Goal: Transaction & Acquisition: Purchase product/service

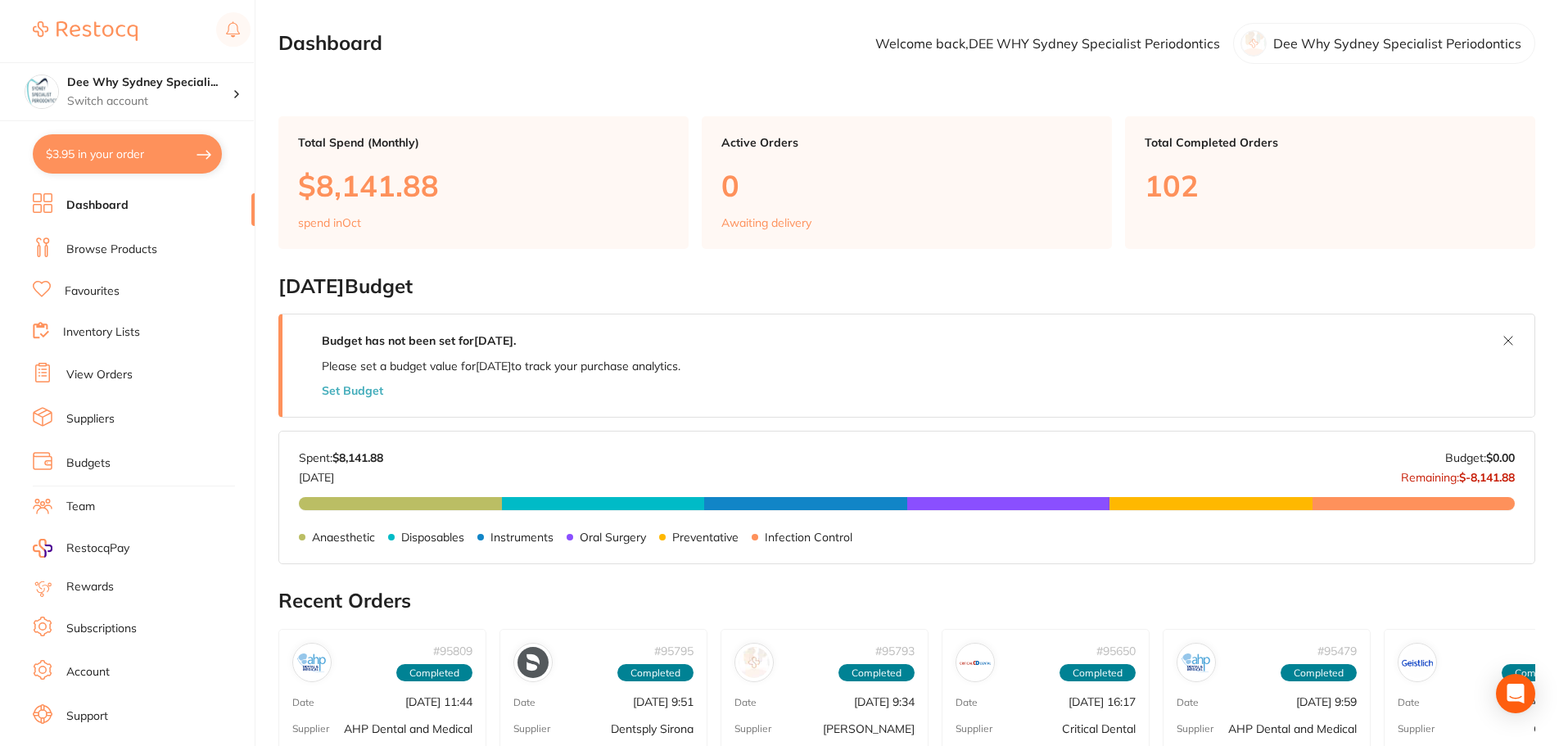
click at [129, 156] on button "$3.95 in your order" at bounding box center [127, 154] width 190 height 39
checkbox input "true"
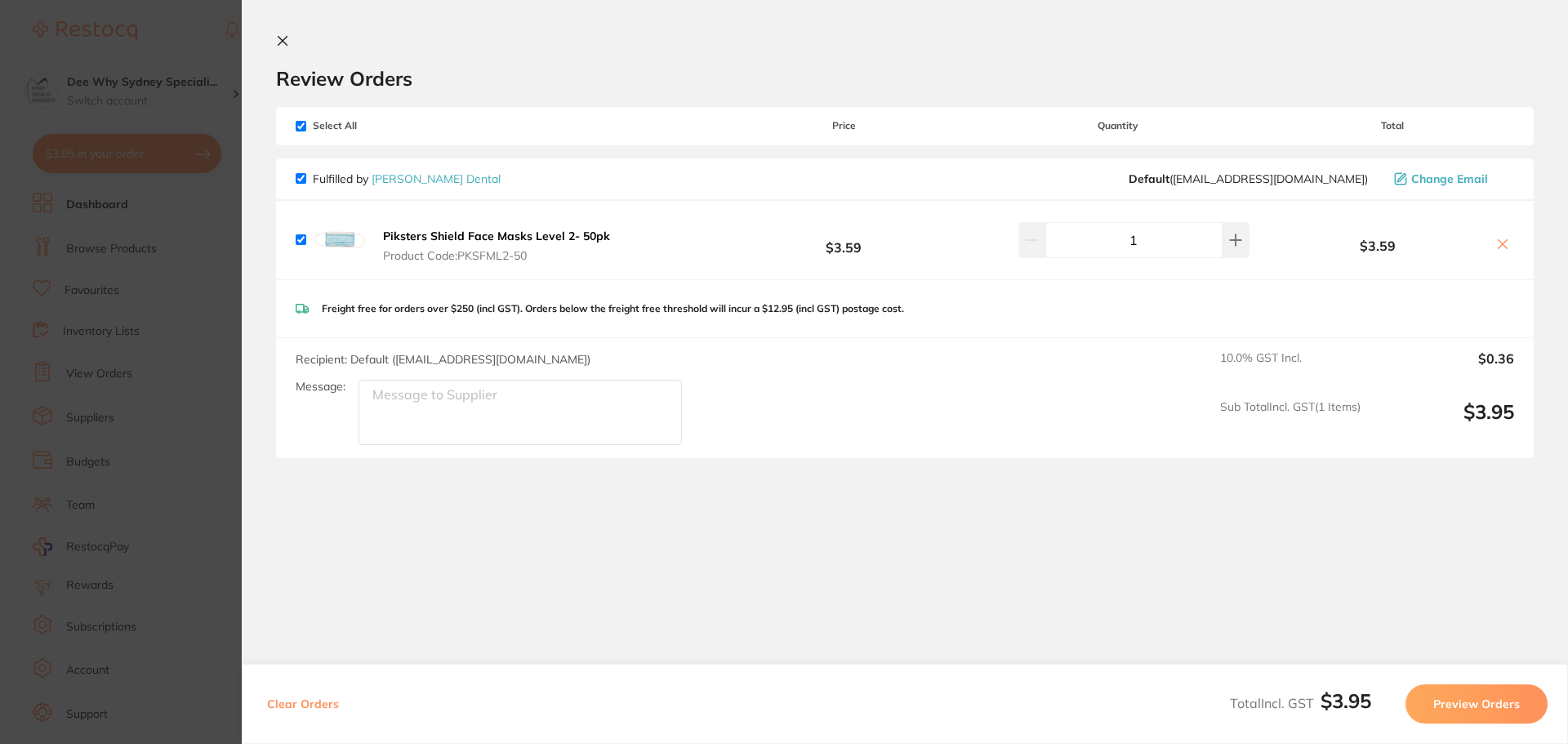
click at [286, 38] on icon at bounding box center [282, 40] width 13 height 13
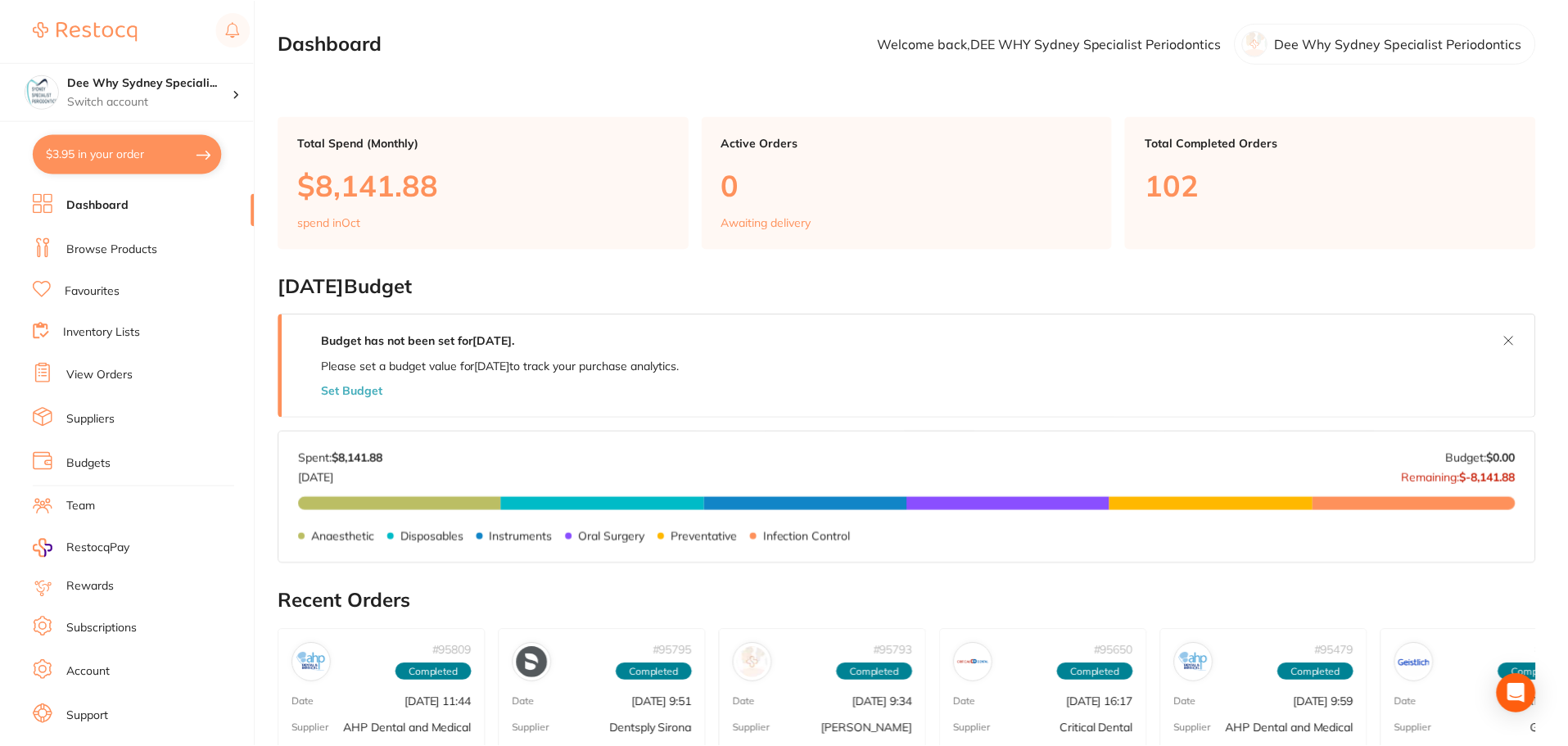
scroll to position [1, 0]
click at [150, 218] on ul "Dashboard Browse Products Favourites Inventory Lists View Orders Suppliers Budg…" at bounding box center [144, 475] width 222 height 565
click at [150, 262] on ul "Dashboard Browse Products Favourites Inventory Lists View Orders Suppliers Budg…" at bounding box center [144, 475] width 222 height 565
click at [150, 253] on link "Browse Products" at bounding box center [111, 249] width 91 height 16
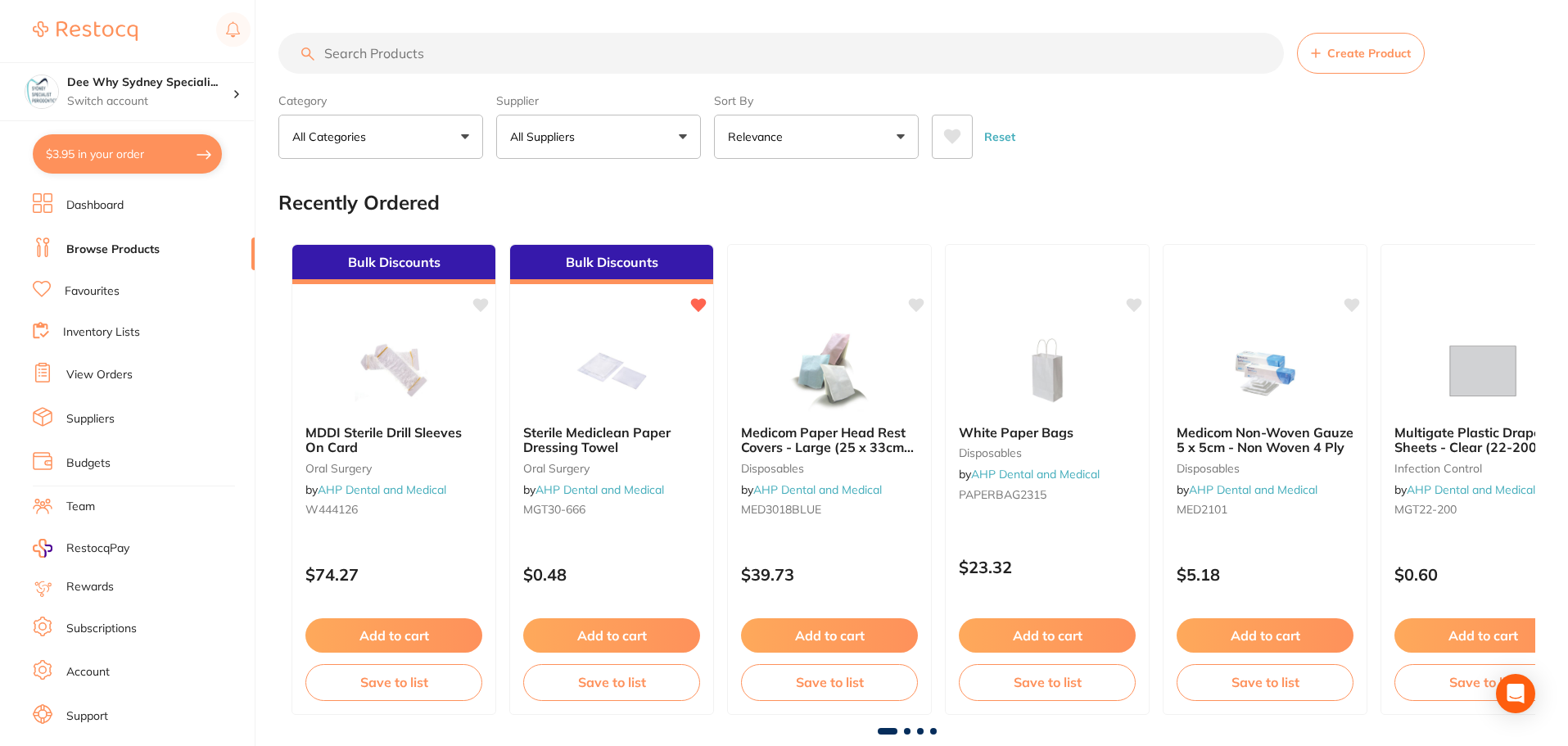
click at [367, 58] on input "search" at bounding box center [781, 54] width 1005 height 41
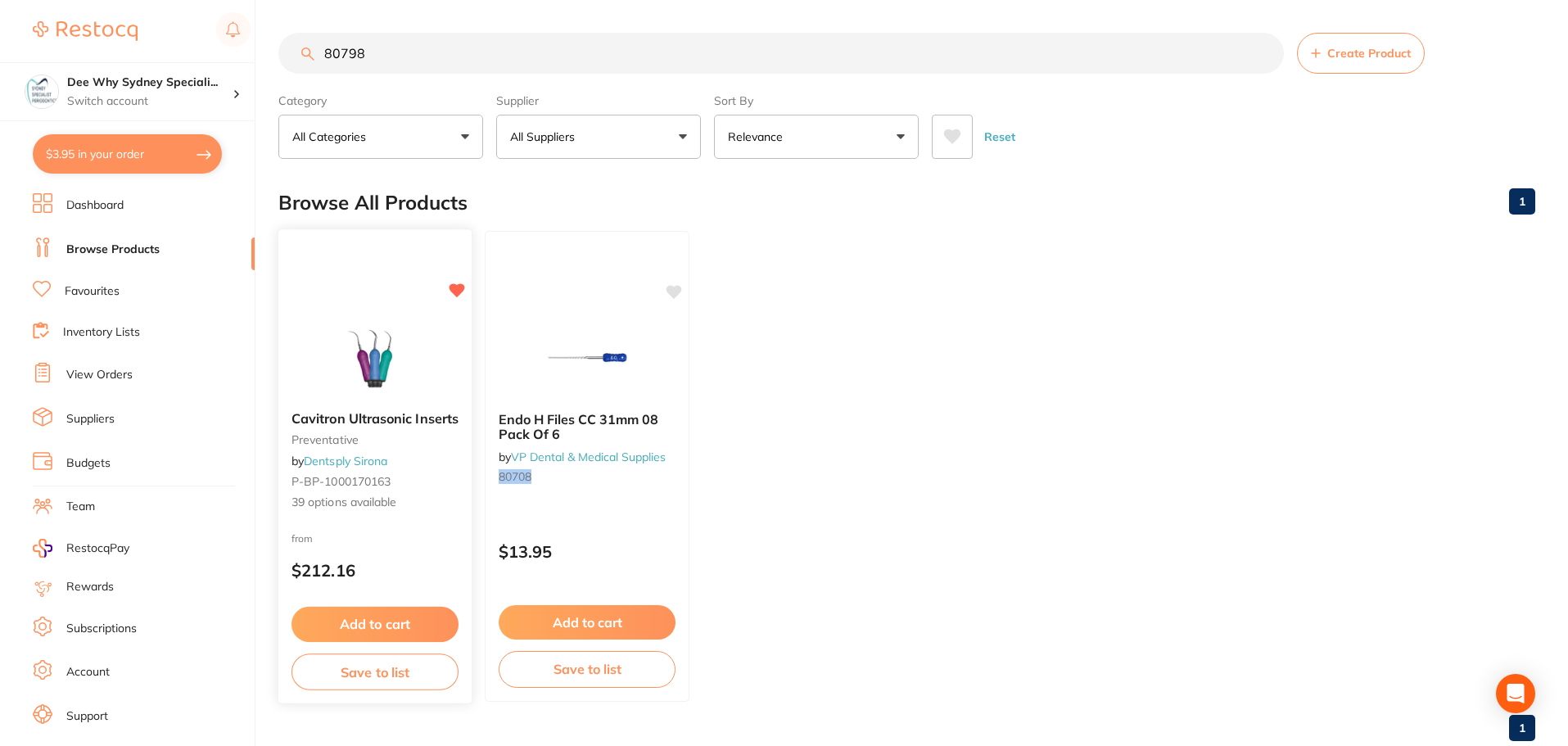
type input "80798"
click at [407, 343] on img at bounding box center [375, 356] width 107 height 82
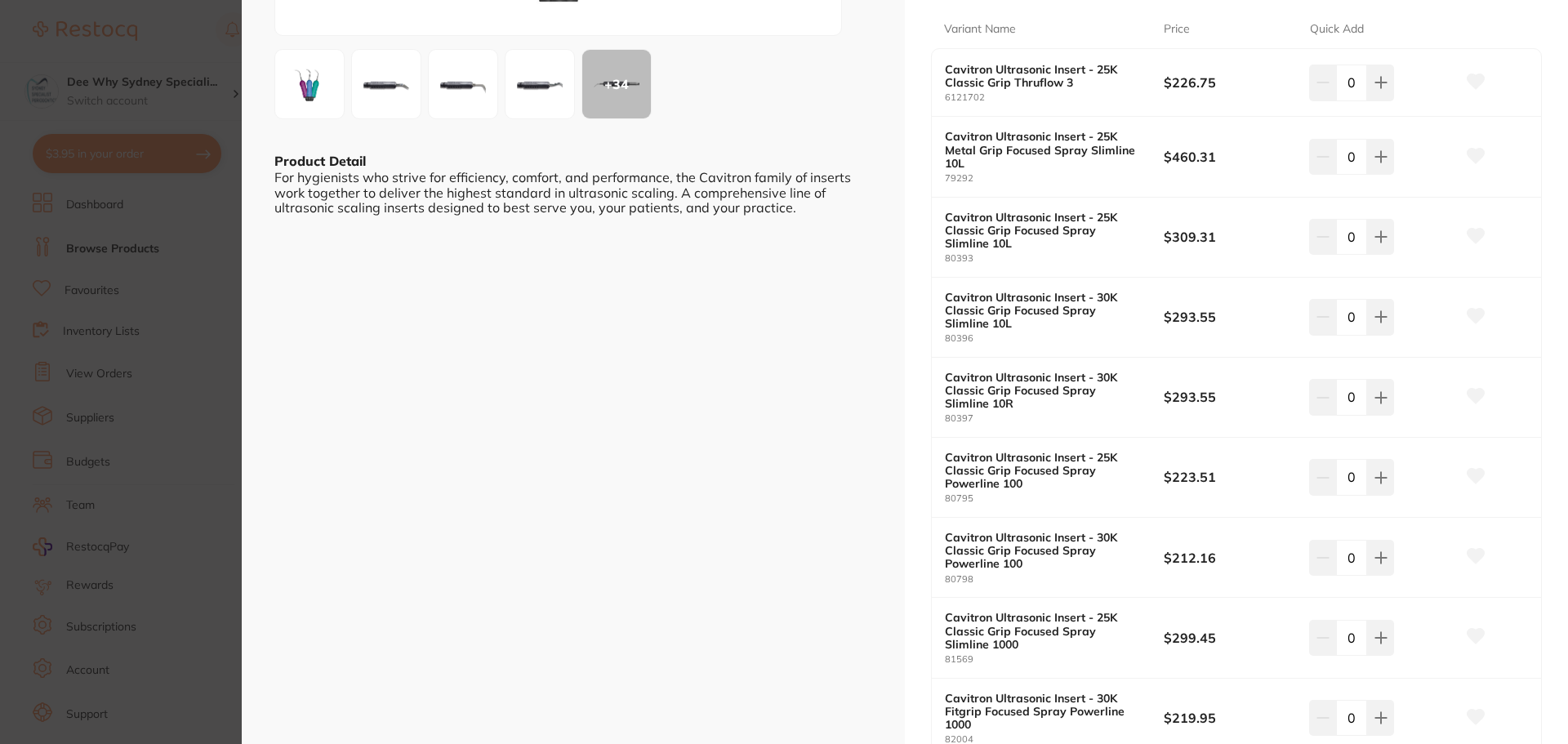
scroll to position [326, 0]
click at [1374, 557] on icon at bounding box center [1380, 555] width 13 height 13
type input "1"
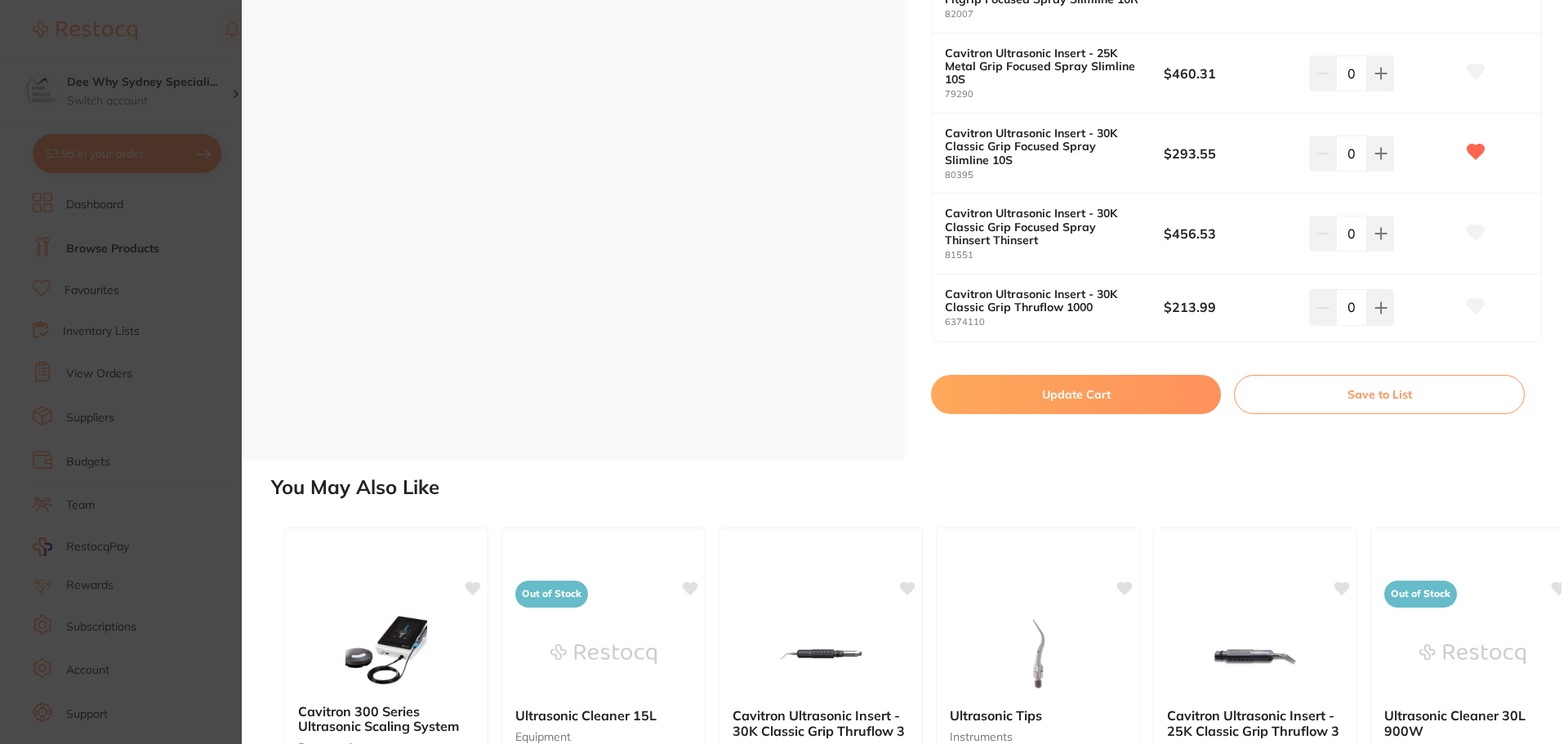
scroll to position [3347, 0]
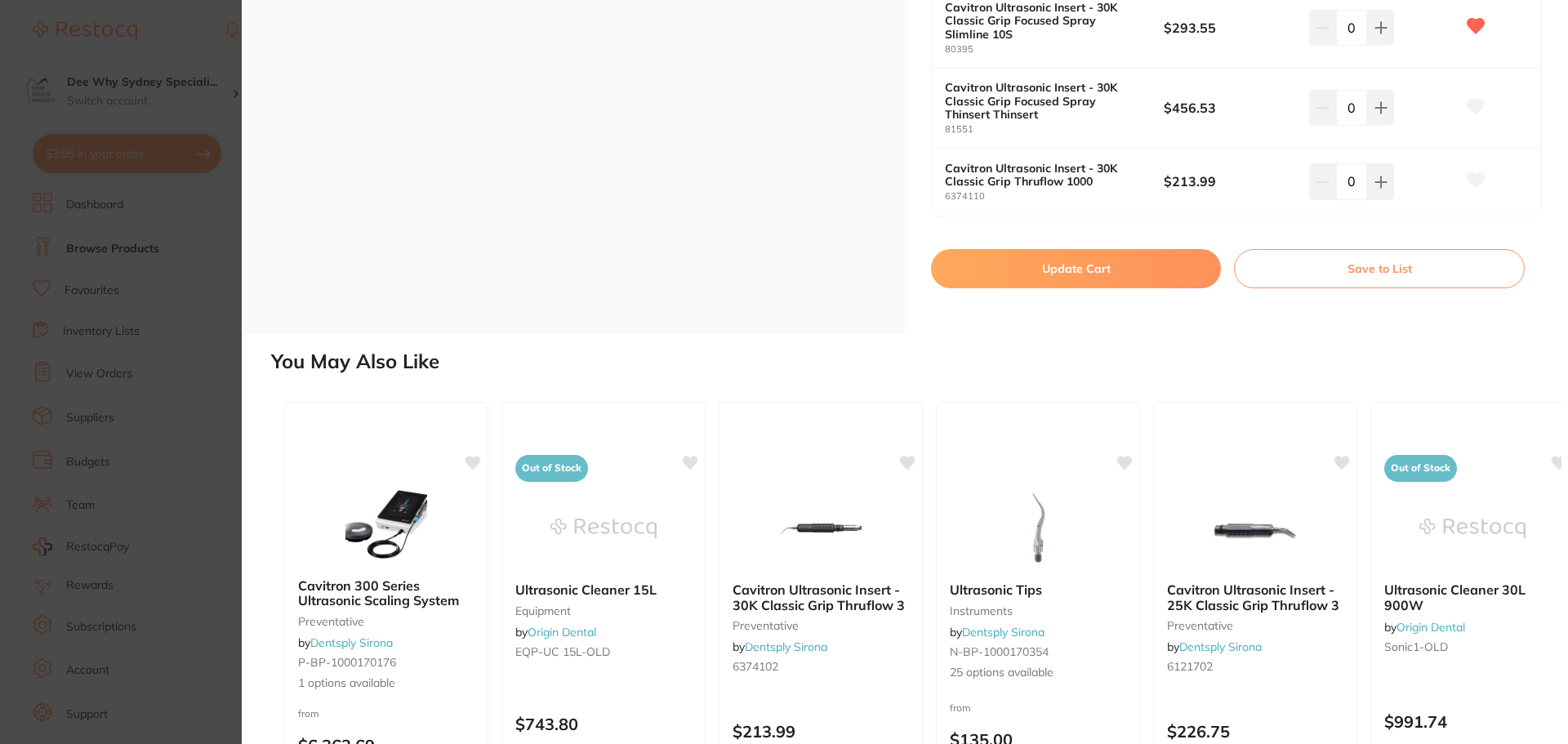
click at [1115, 252] on button "Update Cart" at bounding box center [1076, 269] width 290 height 39
checkbox input "false"
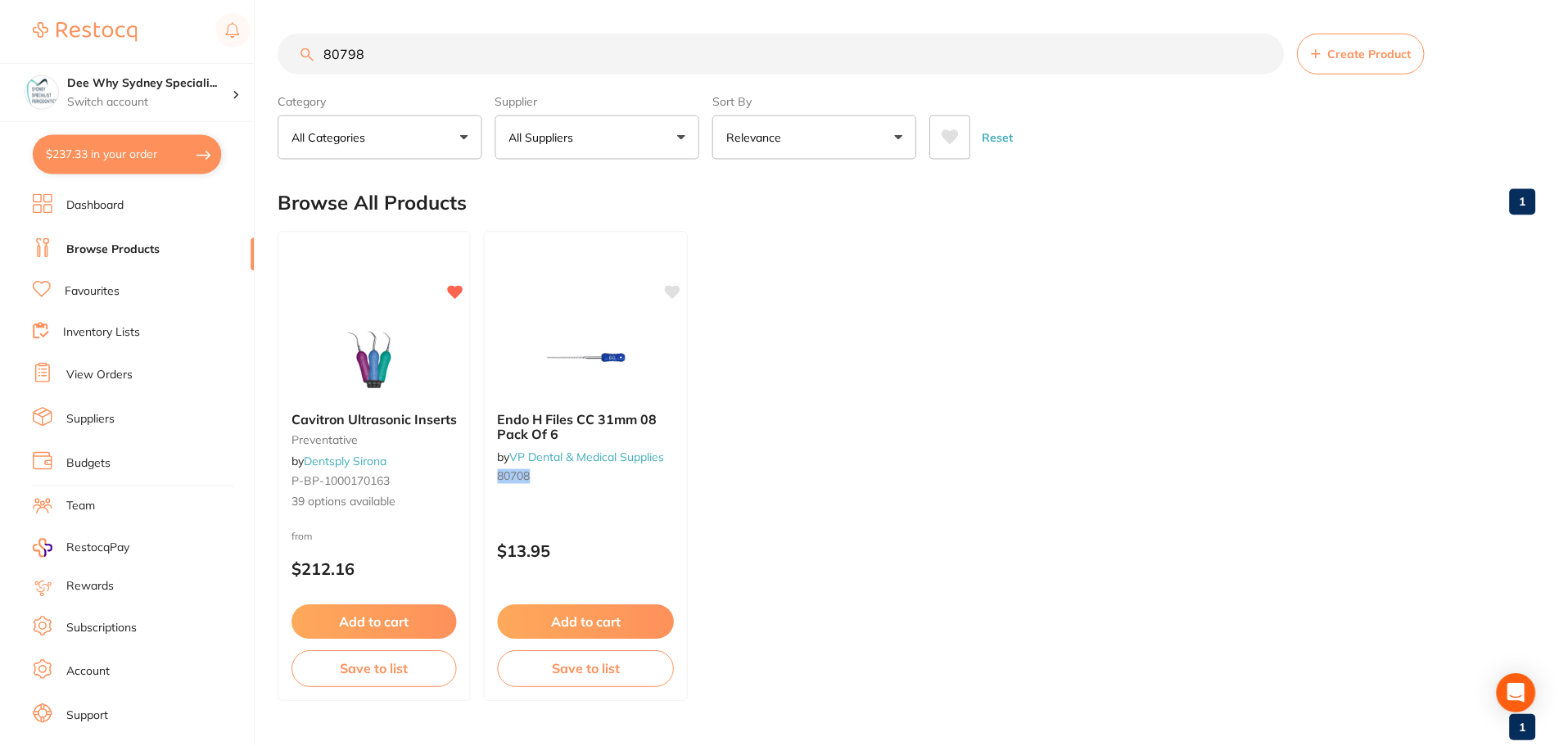
scroll to position [1, 0]
drag, startPoint x: 417, startPoint y: 48, endPoint x: 173, endPoint y: 35, distance: 244.3
click at [217, 65] on div "$237.33 Dee Why Sydney Speciali... Switch account Dee Why Sydney Specialist Per…" at bounding box center [784, 372] width 1568 height 746
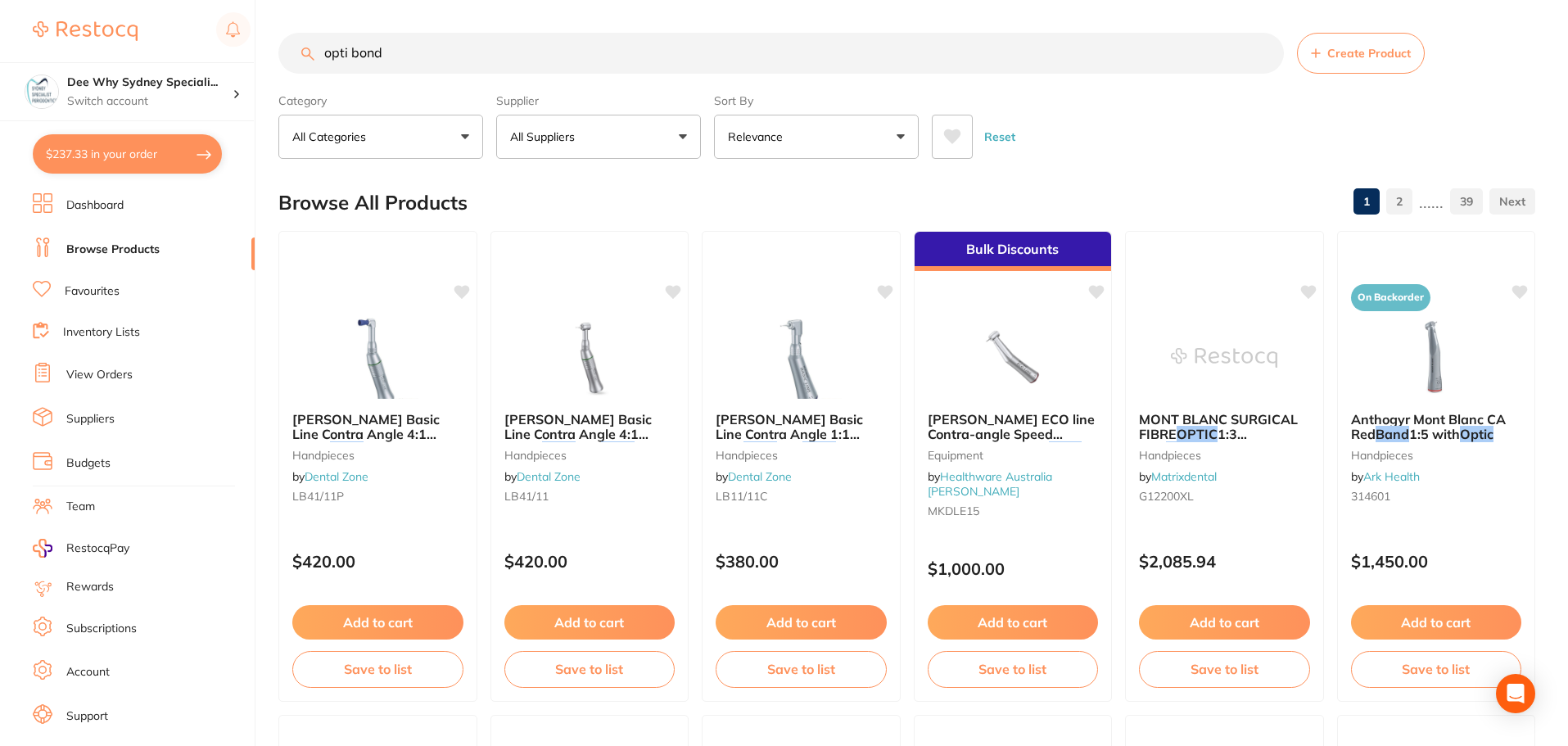
scroll to position [0, 0]
drag, startPoint x: 384, startPoint y: 54, endPoint x: 49, endPoint y: 57, distance: 335.0
click at [71, 53] on div "$237.33 Dee Why Sydney Speciali... Switch account Dee Why Sydney Specialist Per…" at bounding box center [784, 373] width 1568 height 746
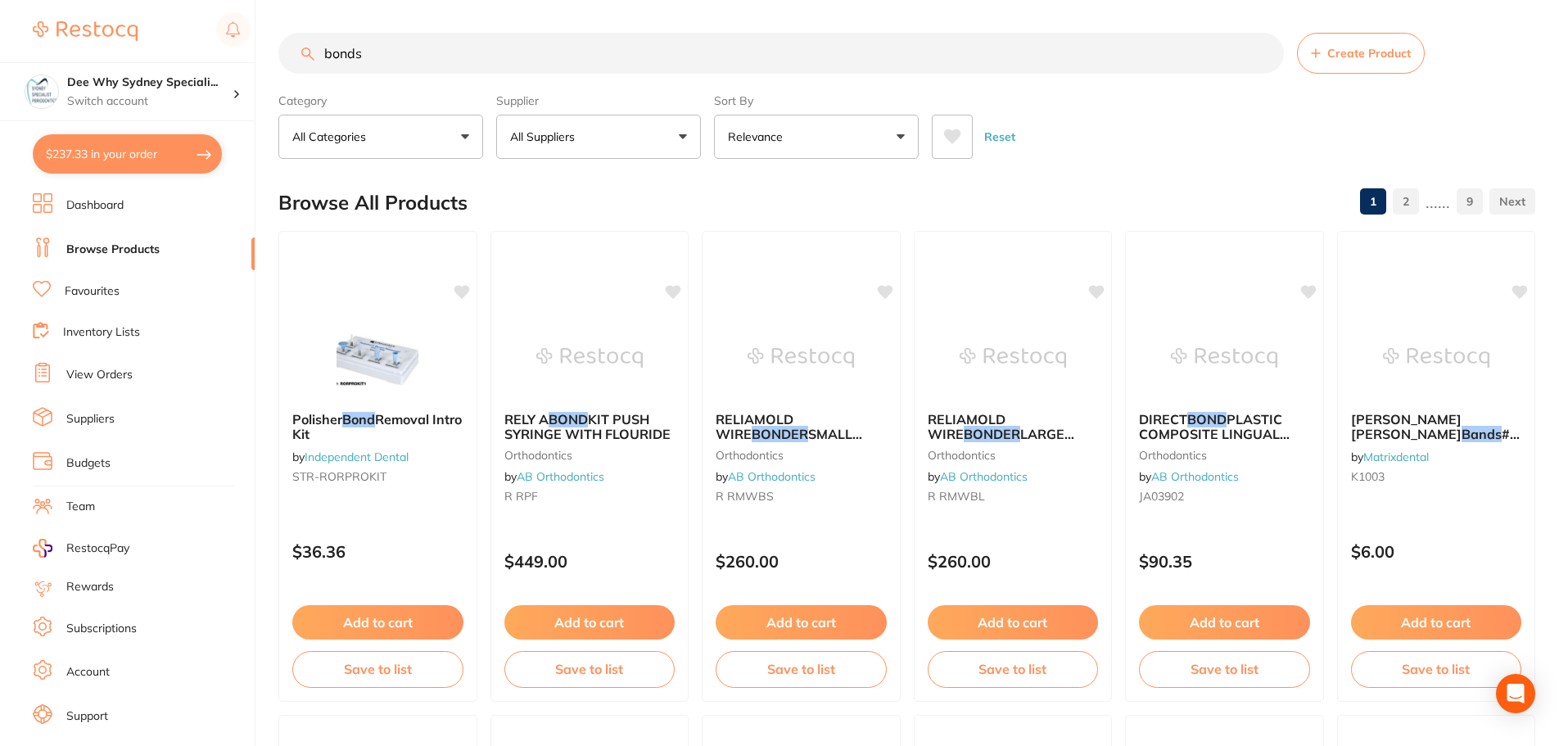
drag, startPoint x: 381, startPoint y: 50, endPoint x: 213, endPoint y: 49, distance: 168.0
click at [213, 49] on div "$237.33 Dee Why Sydney Speciali... Switch account Dee Why Sydney Specialist Per…" at bounding box center [784, 373] width 1568 height 746
paste input "opti bond fl"
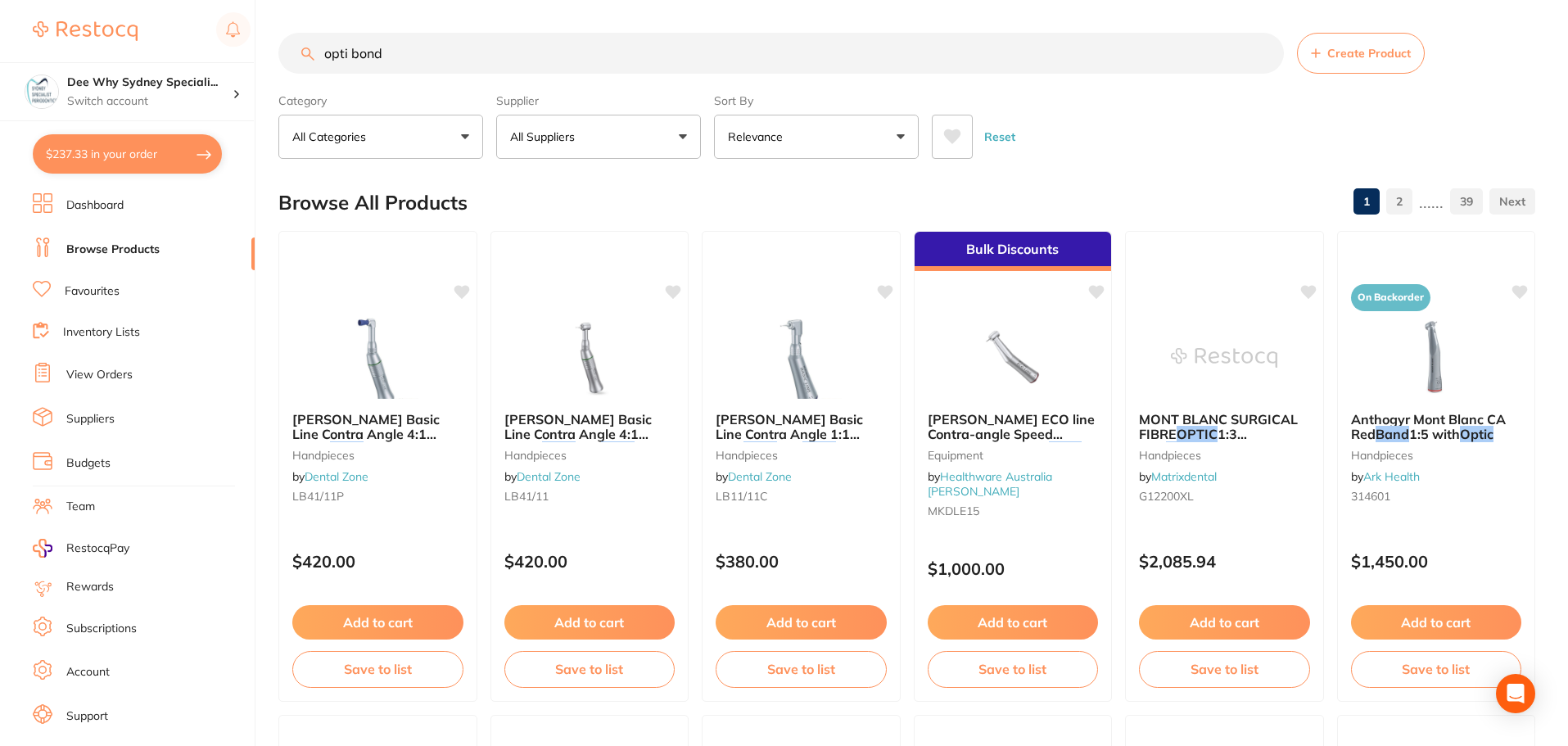
drag, startPoint x: 393, startPoint y: 55, endPoint x: 0, endPoint y: 55, distance: 393.0
click at [32, 20] on div "$237.33 Dee Why Sydney Speciali... Switch account Dee Why Sydney Specialist Per…" at bounding box center [784, 373] width 1568 height 746
paste input "KE-25882E"
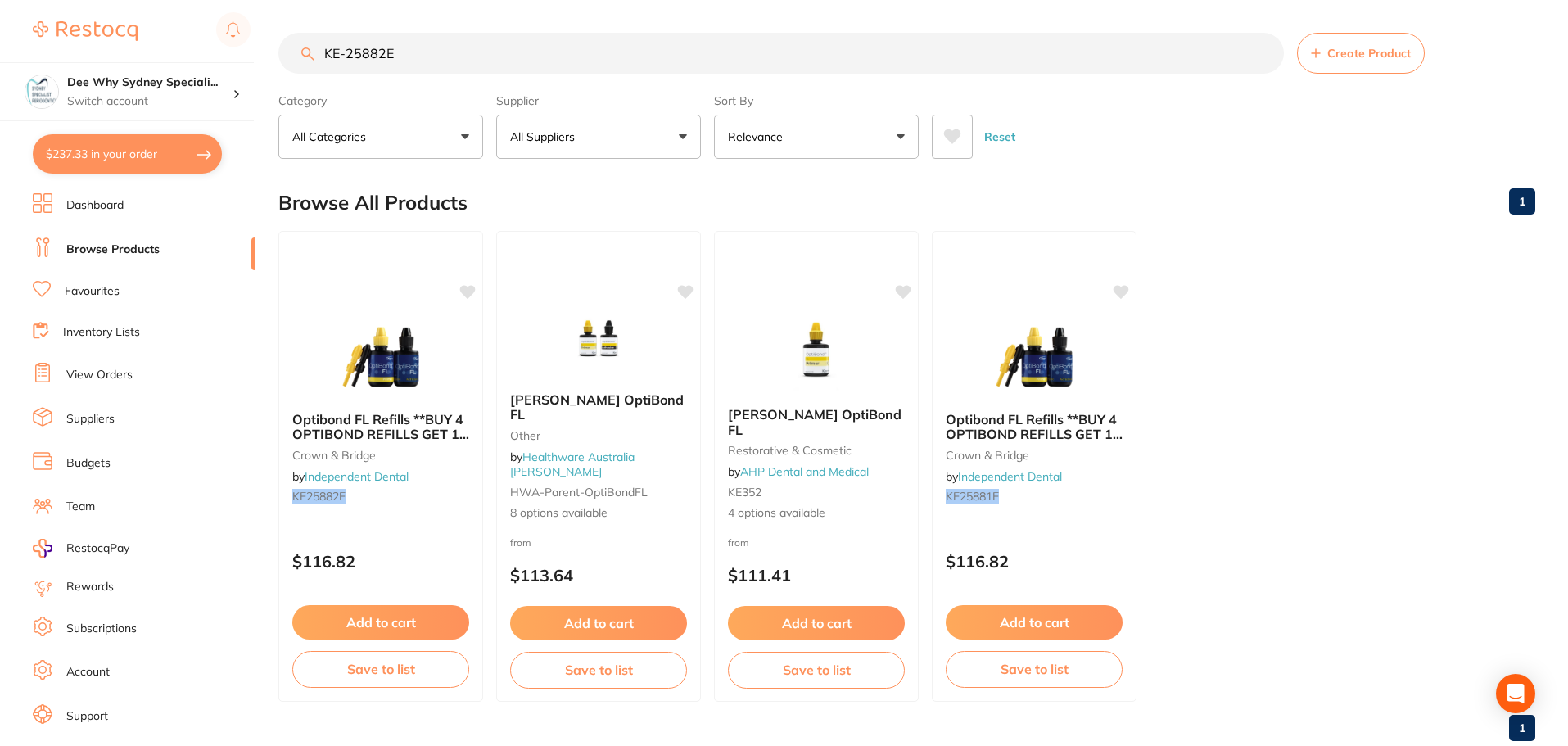
drag, startPoint x: 473, startPoint y: 51, endPoint x: 0, endPoint y: 47, distance: 473.0
click at [0, 50] on div "$237.33 Dee Why Sydney Speciali... Switch account Dee Why Sydney Specialist Per…" at bounding box center [784, 373] width 1568 height 746
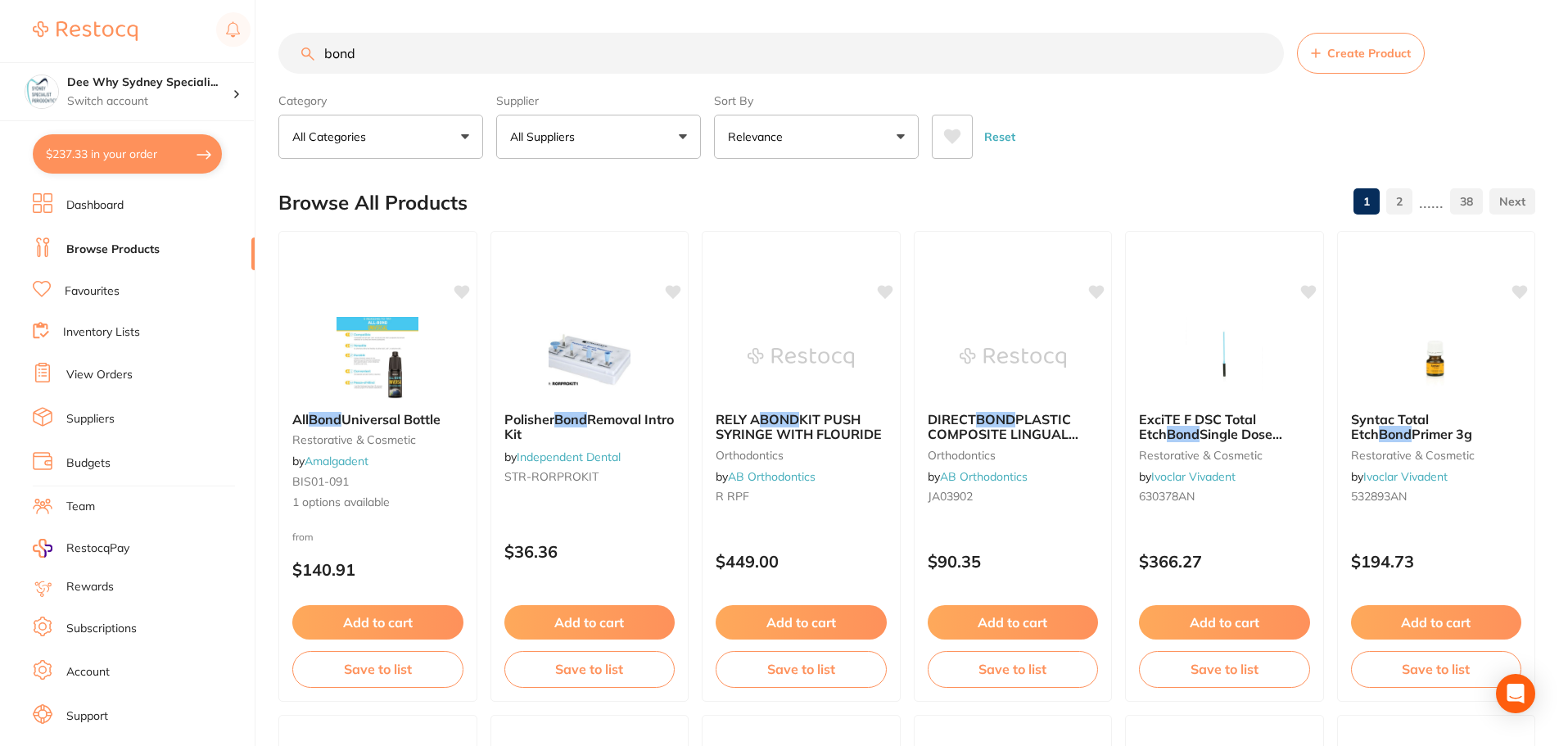
drag, startPoint x: 469, startPoint y: 51, endPoint x: 215, endPoint y: 44, distance: 254.1
click at [215, 44] on div "$237.33 Dee Why Sydney Speciali... Switch account Dee Why Sydney Specialist Per…" at bounding box center [784, 373] width 1568 height 746
paste input "KE-29692"
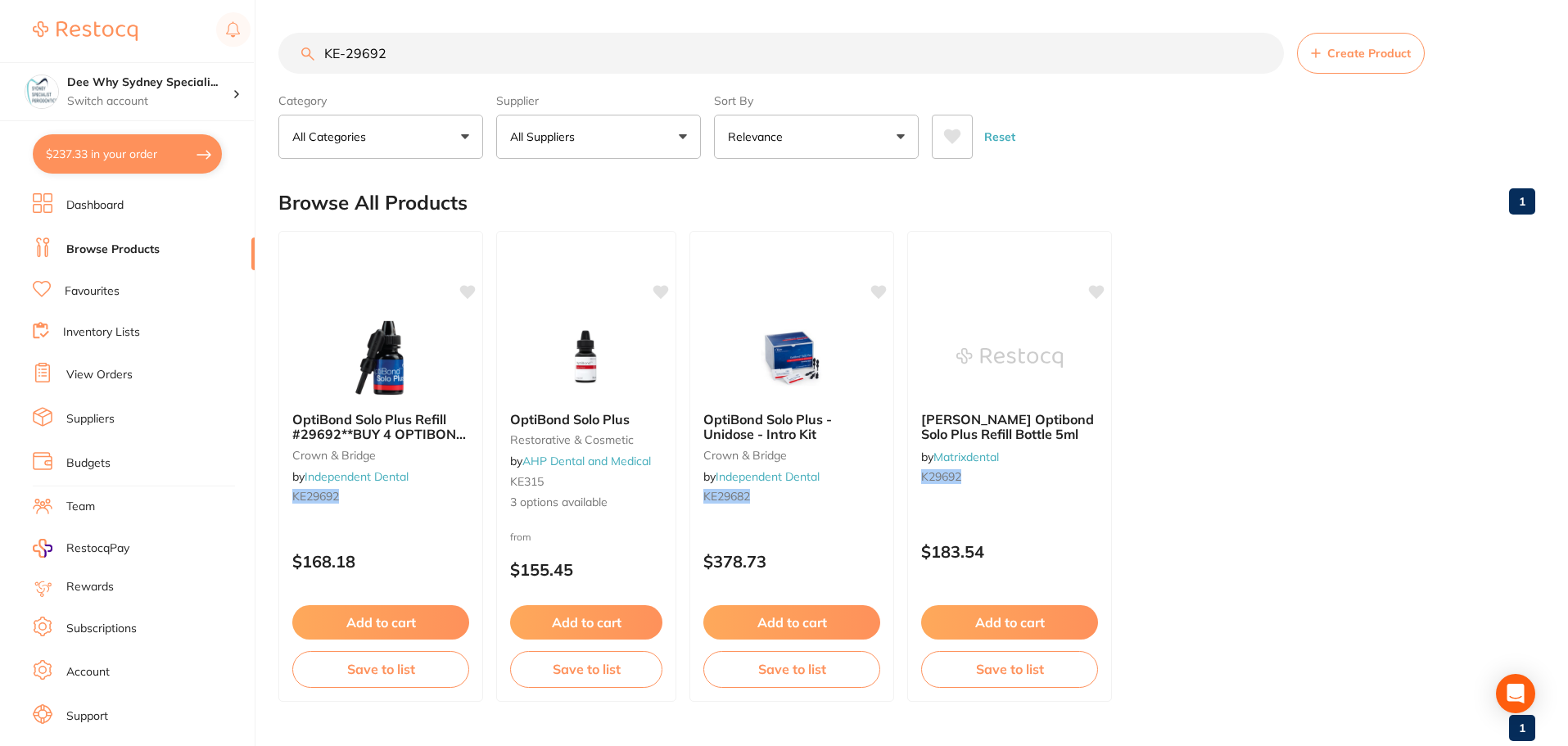
paste input "KE-29692"
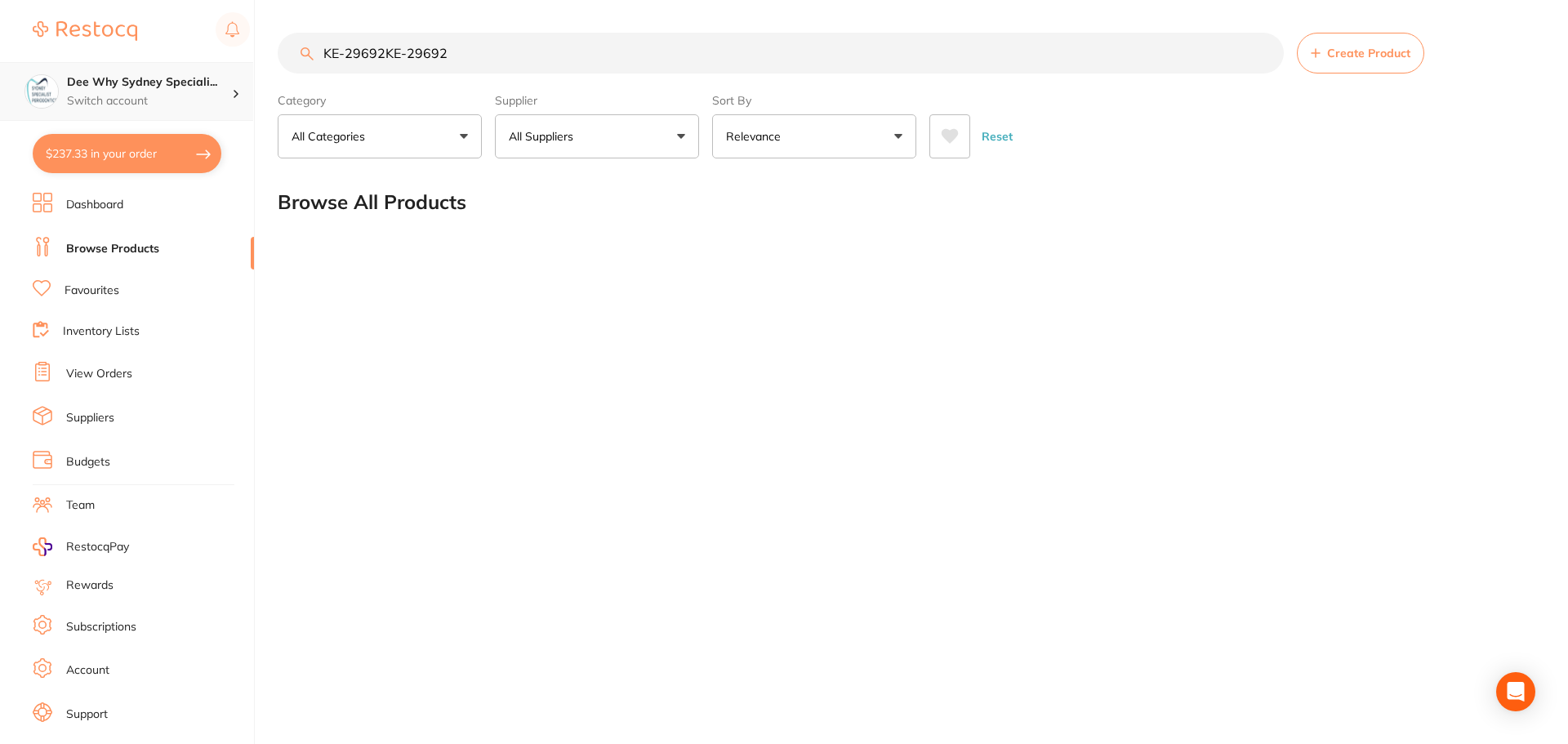
drag, startPoint x: 382, startPoint y: 50, endPoint x: 128, endPoint y: 75, distance: 255.2
click at [140, 69] on div "$237.33 Dee Why Sydney Speciali... Switch account Dee Why Sydney Specialist Per…" at bounding box center [784, 372] width 1568 height 744
type input "KE-29692"
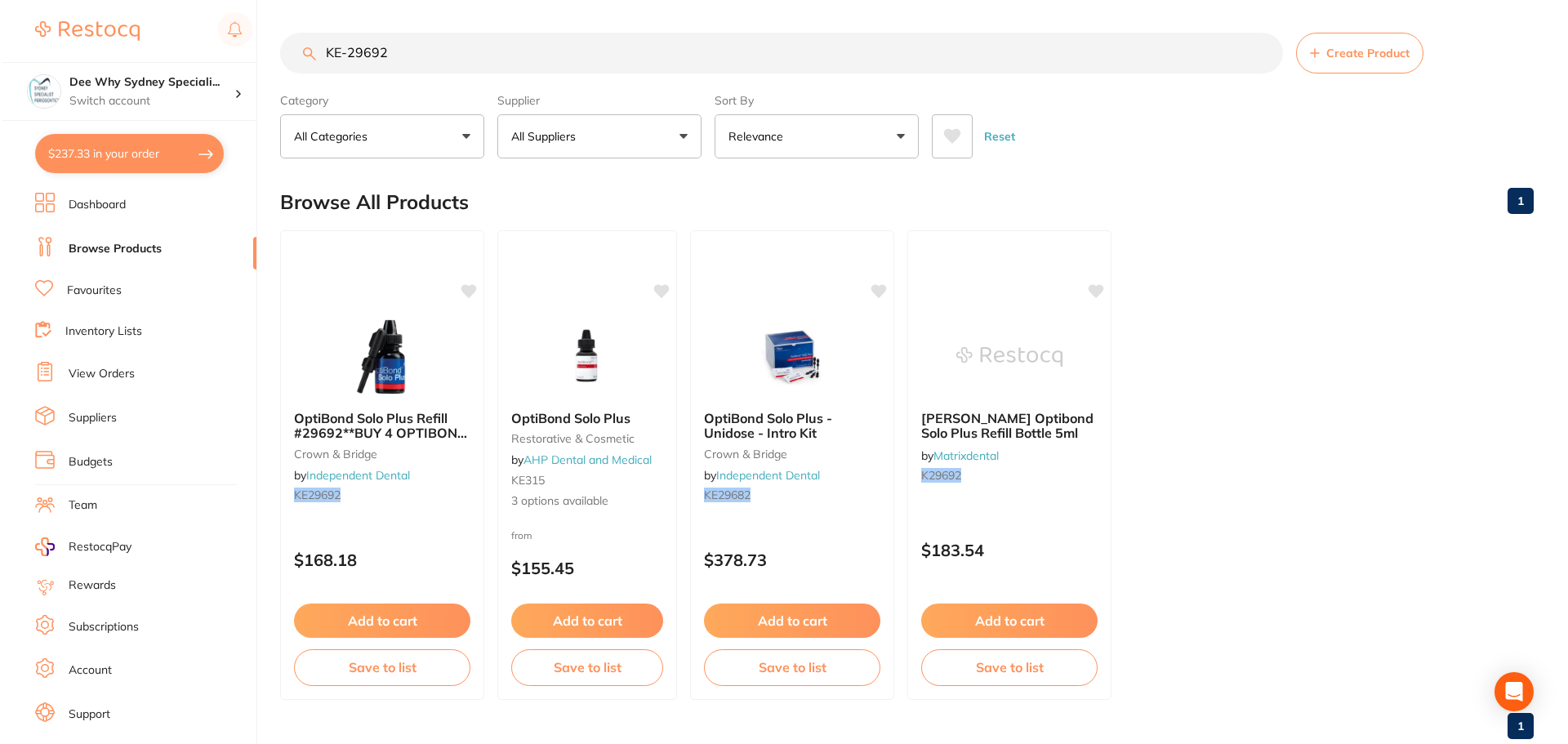
scroll to position [0, 0]
click at [587, 390] on img at bounding box center [584, 355] width 107 height 82
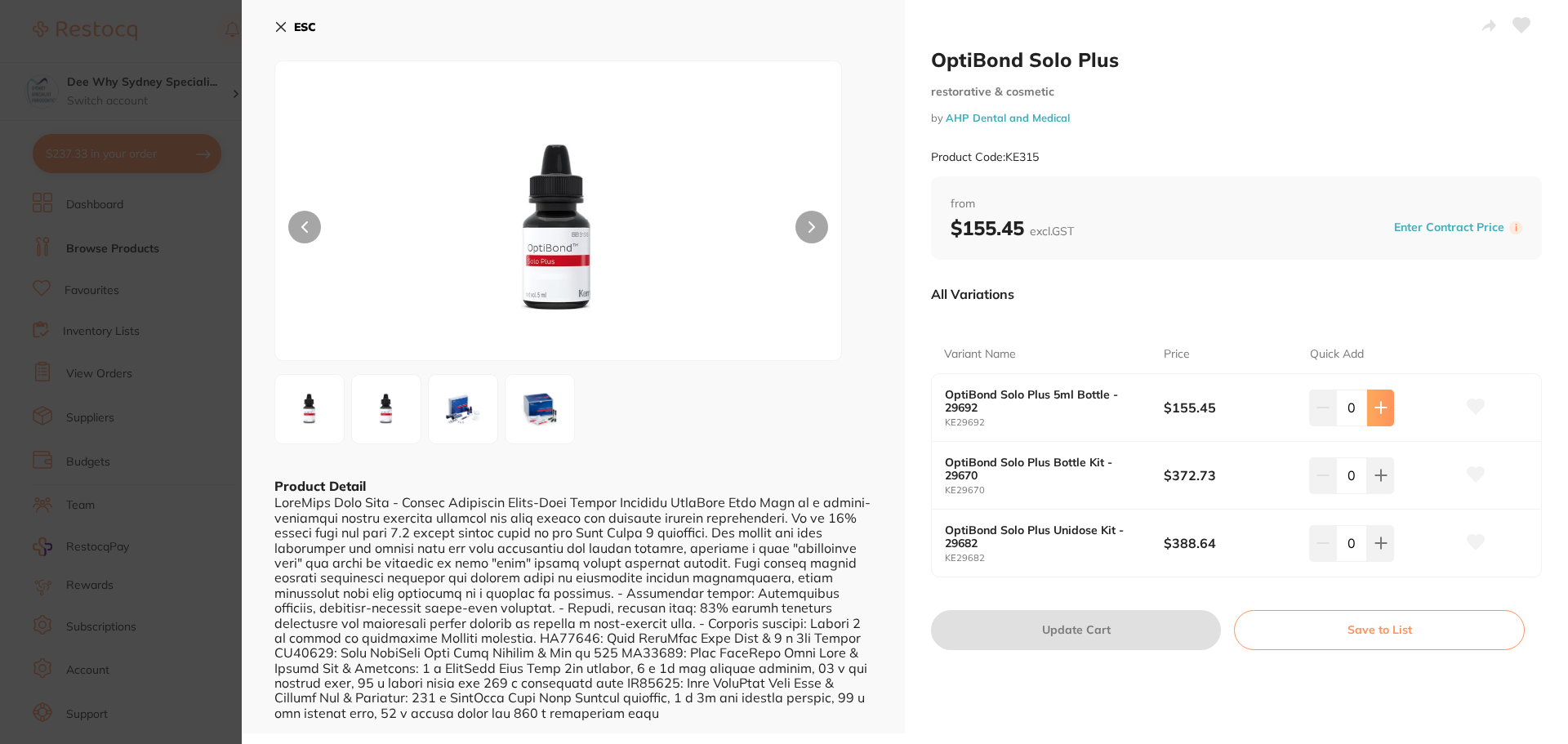
click at [1383, 406] on icon at bounding box center [1380, 407] width 13 height 13
type input "1"
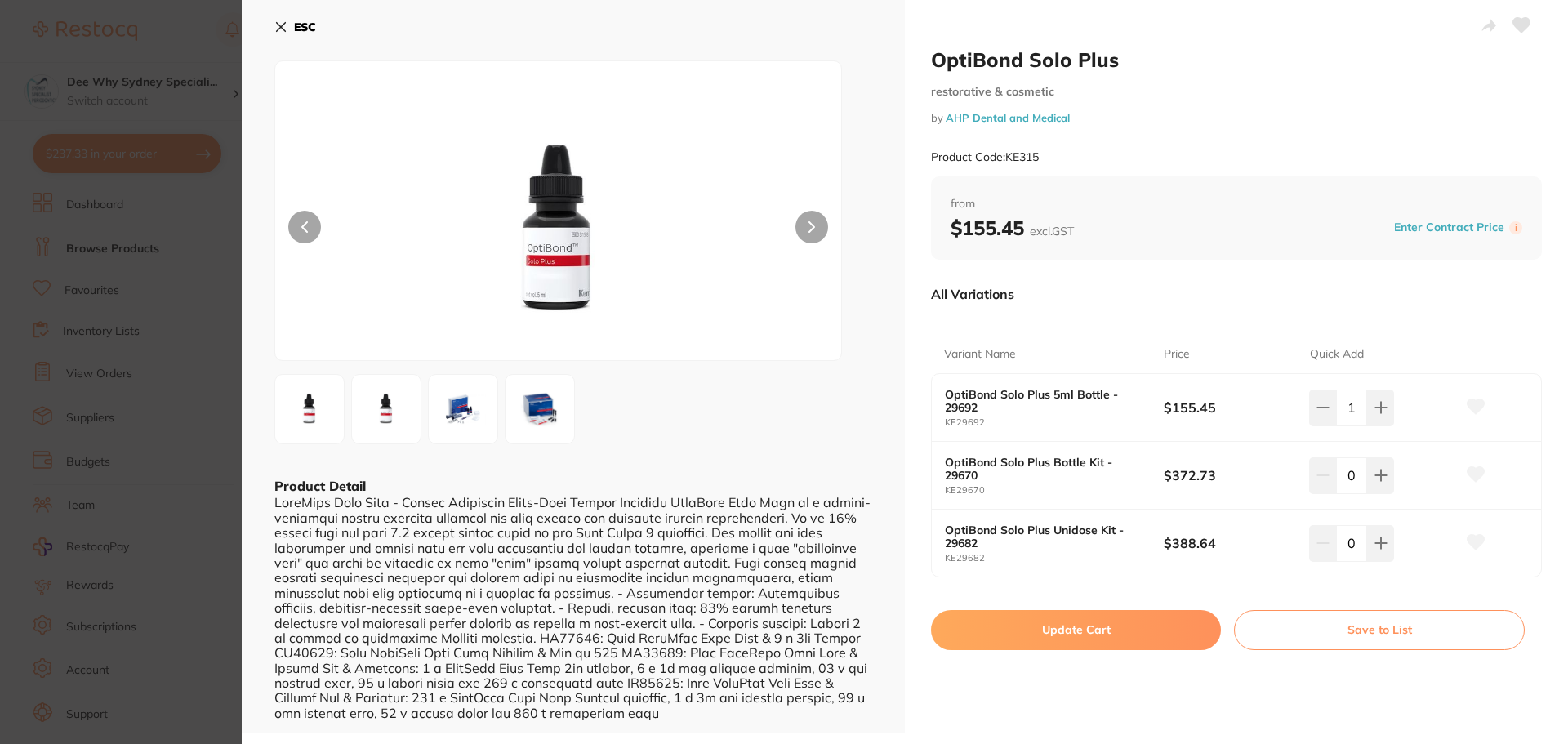
click at [459, 413] on img at bounding box center [463, 408] width 58 height 58
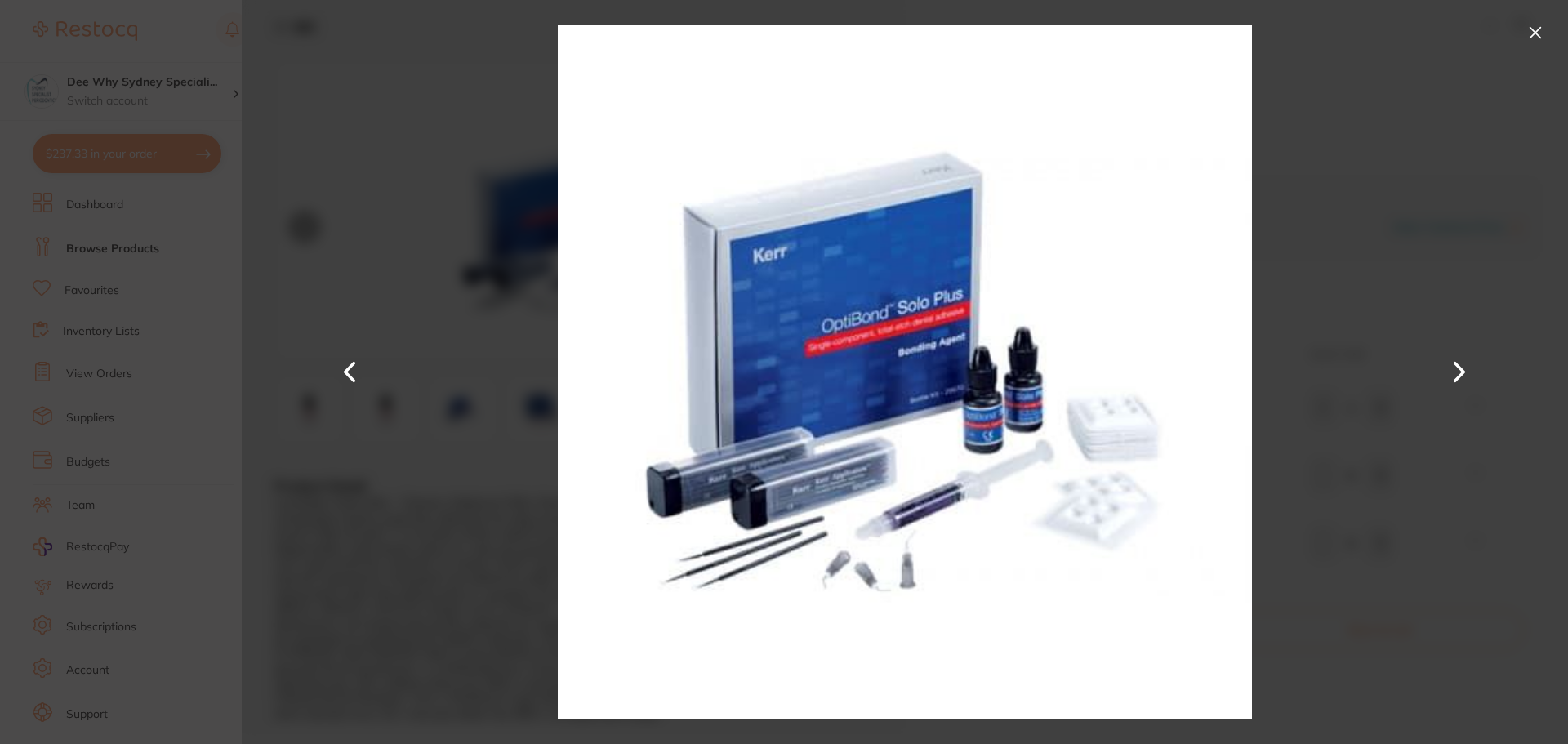
drag, startPoint x: 1532, startPoint y: 37, endPoint x: 1376, endPoint y: 169, distance: 204.4
click at [1532, 36] on button at bounding box center [1535, 32] width 26 height 26
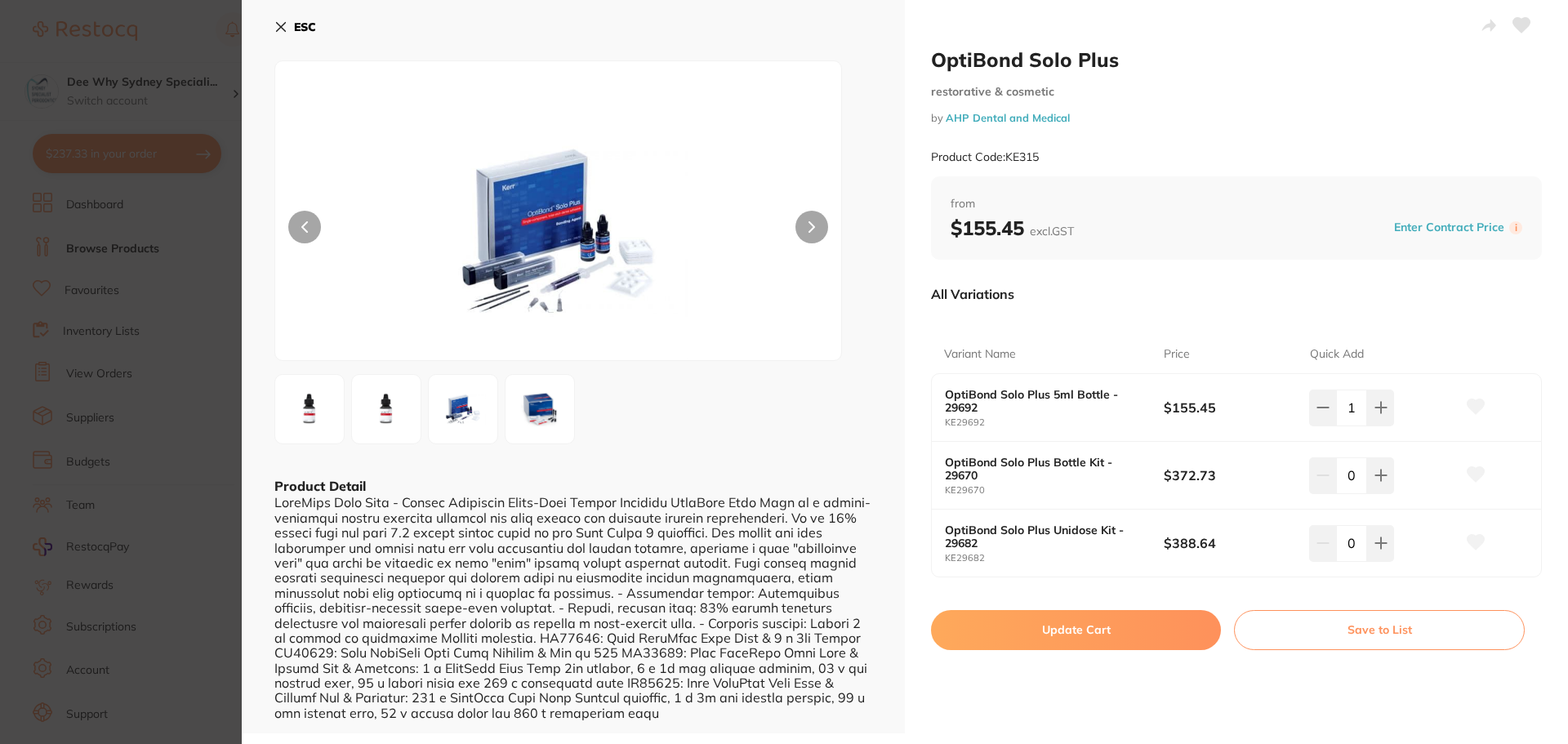
scroll to position [245, 0]
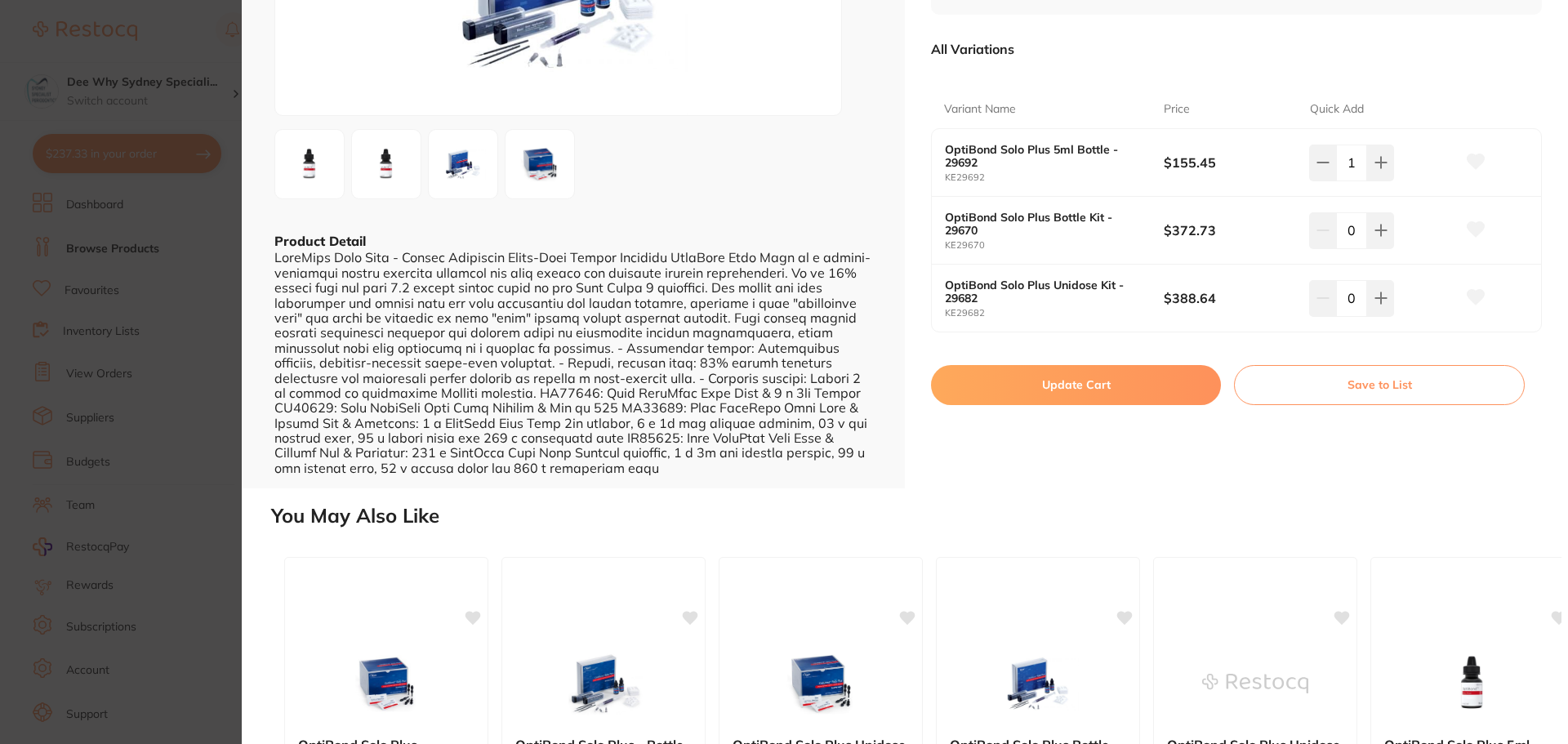
click at [1079, 405] on div "OptiBond Solo Plus restorative & cosmetic by AHP Dental and Medical Product Cod…" at bounding box center [1236, 121] width 663 height 733
drag, startPoint x: 1066, startPoint y: 387, endPoint x: 1014, endPoint y: 393, distance: 52.3
click at [1066, 388] on button "Update Cart" at bounding box center [1076, 385] width 290 height 39
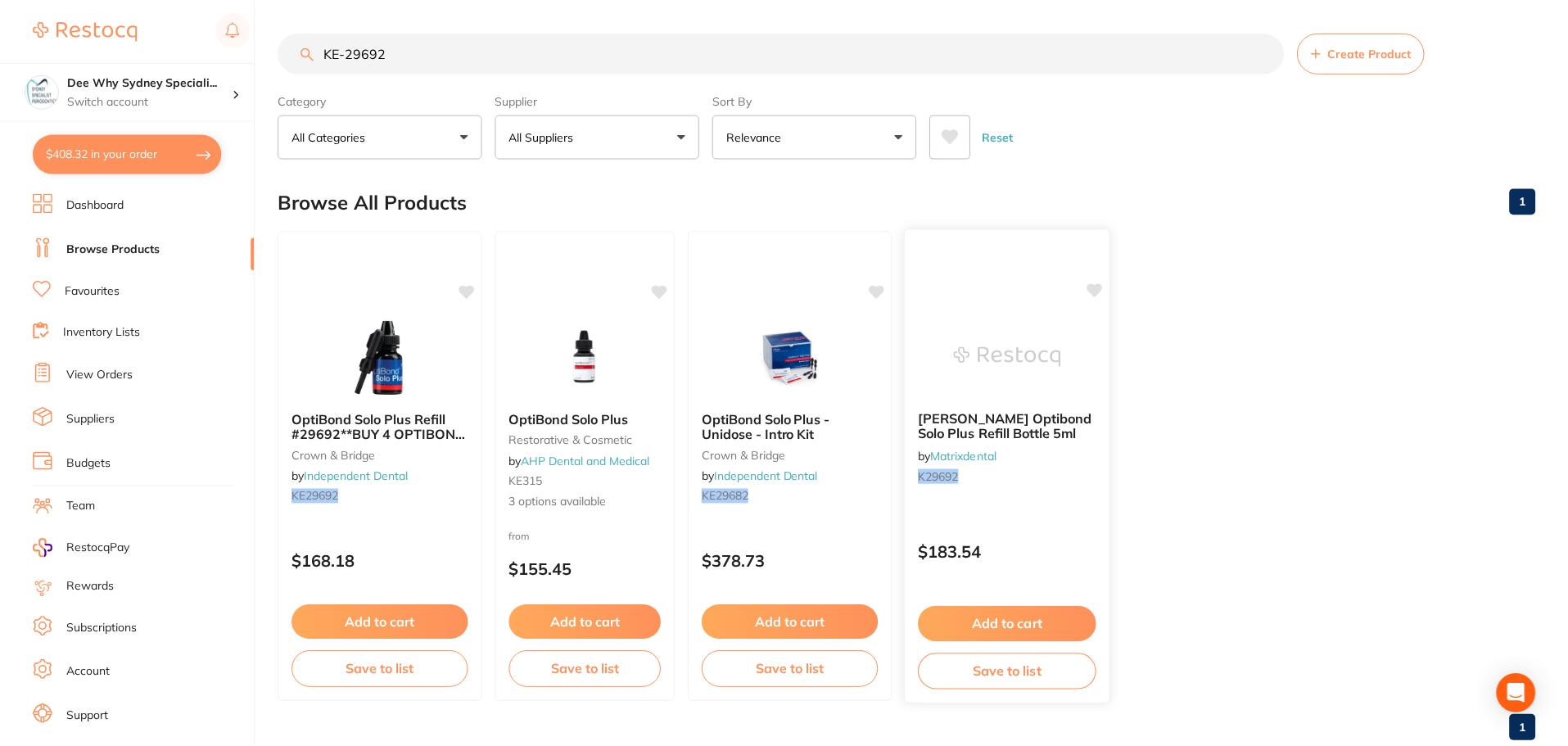
scroll to position [2, 0]
click at [105, 167] on button "$408.32 in your order" at bounding box center [127, 154] width 190 height 39
checkbox input "true"
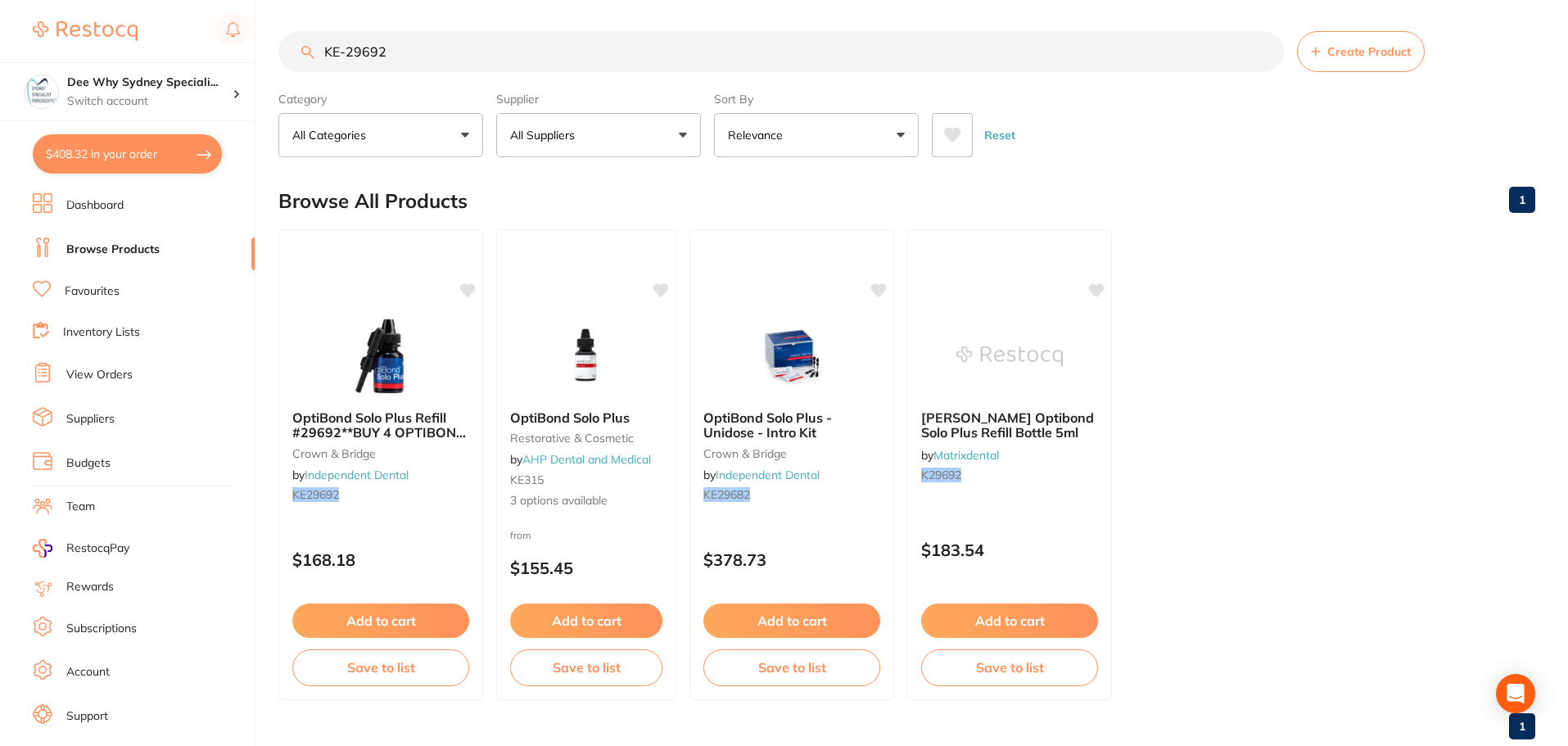
checkbox input "true"
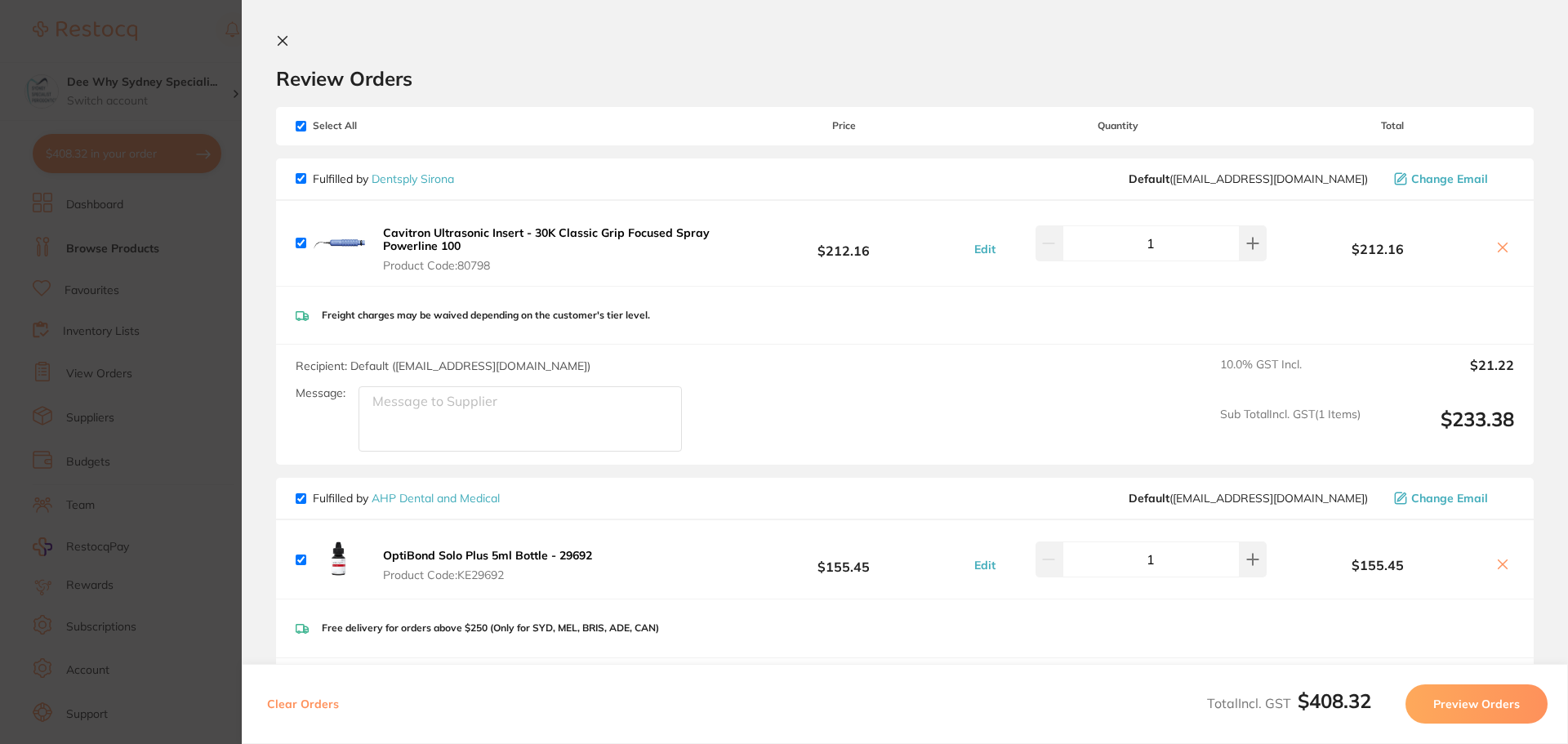
scroll to position [245, 0]
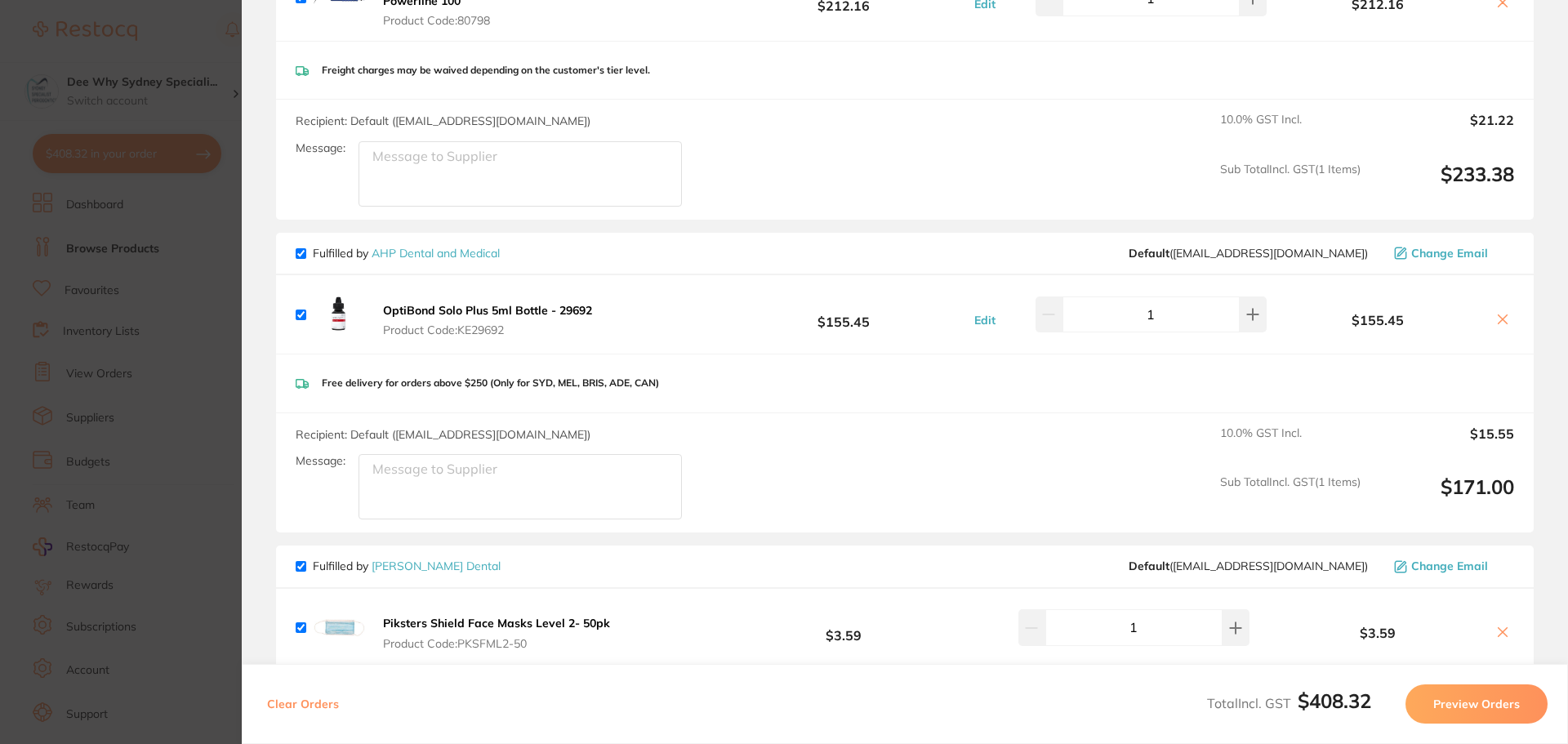
click at [469, 337] on button "OptiBond Solo Plus 5ml Bottle - 29692 Product Code: KE29692" at bounding box center [487, 319] width 219 height 34
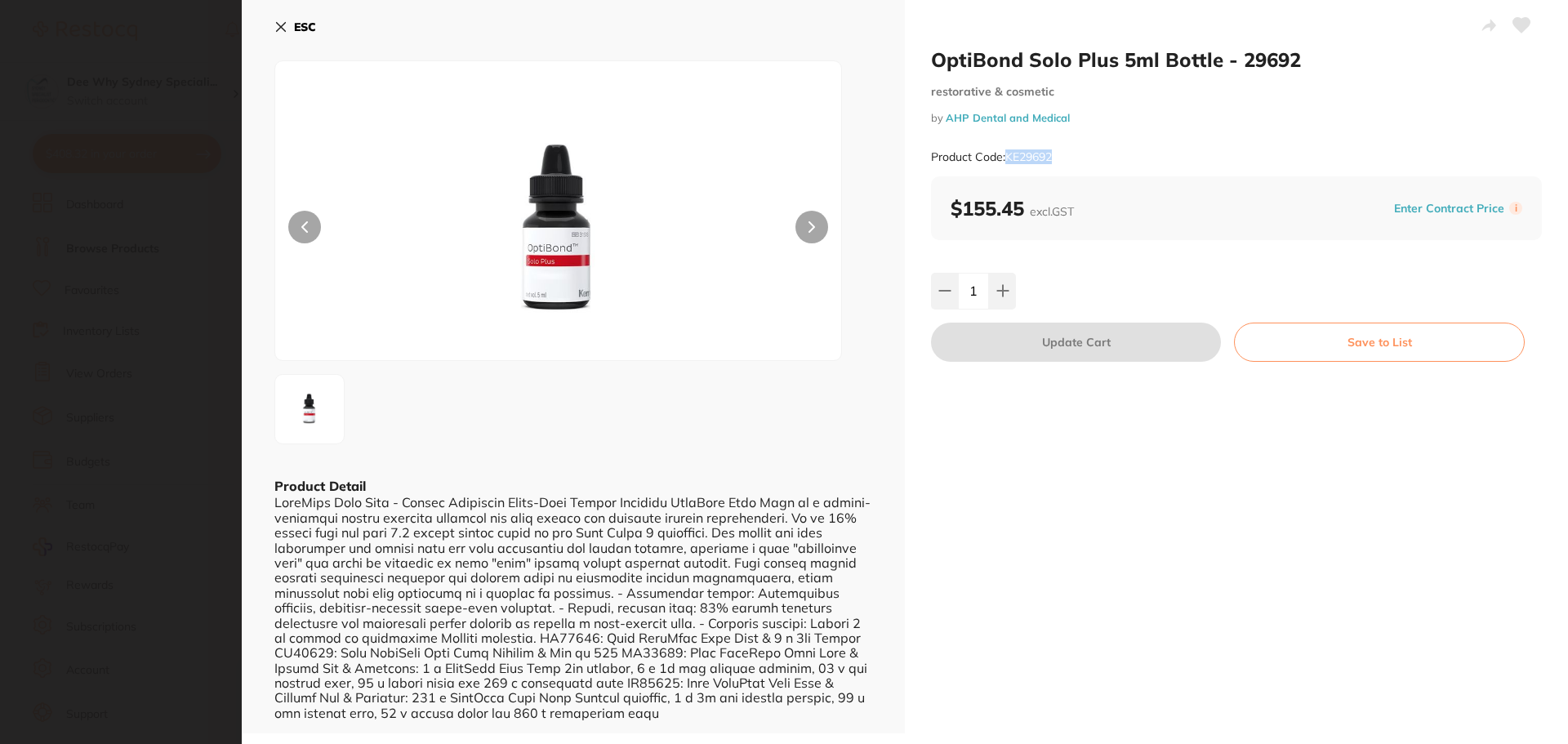
drag, startPoint x: 1066, startPoint y: 158, endPoint x: 1005, endPoint y: 153, distance: 61.2
click at [1005, 153] on div "Product Code: KE29692" at bounding box center [1236, 157] width 611 height 40
copy small "KE29692"
click at [277, 29] on icon at bounding box center [281, 26] width 13 height 13
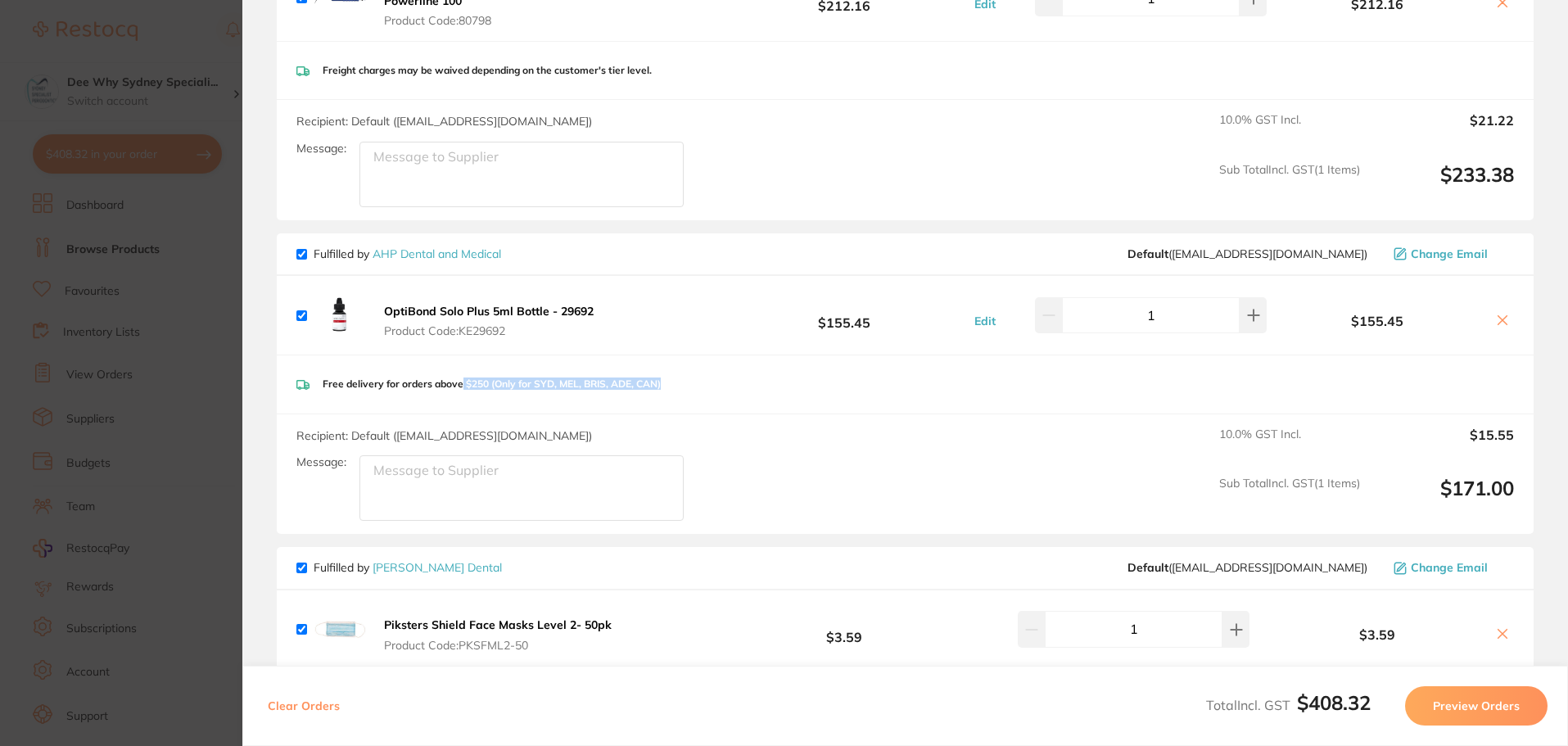
drag, startPoint x: 458, startPoint y: 383, endPoint x: 681, endPoint y: 391, distance: 223.1
click at [681, 391] on div "Free delivery for orders above $250 (Only for SYD, MEL, BRIS, ADE, CAN)" at bounding box center [905, 384] width 1257 height 58
click at [688, 391] on div "Free delivery for orders above $250 (Only for SYD, MEL, BRIS, ADE, CAN)" at bounding box center [905, 384] width 1257 height 58
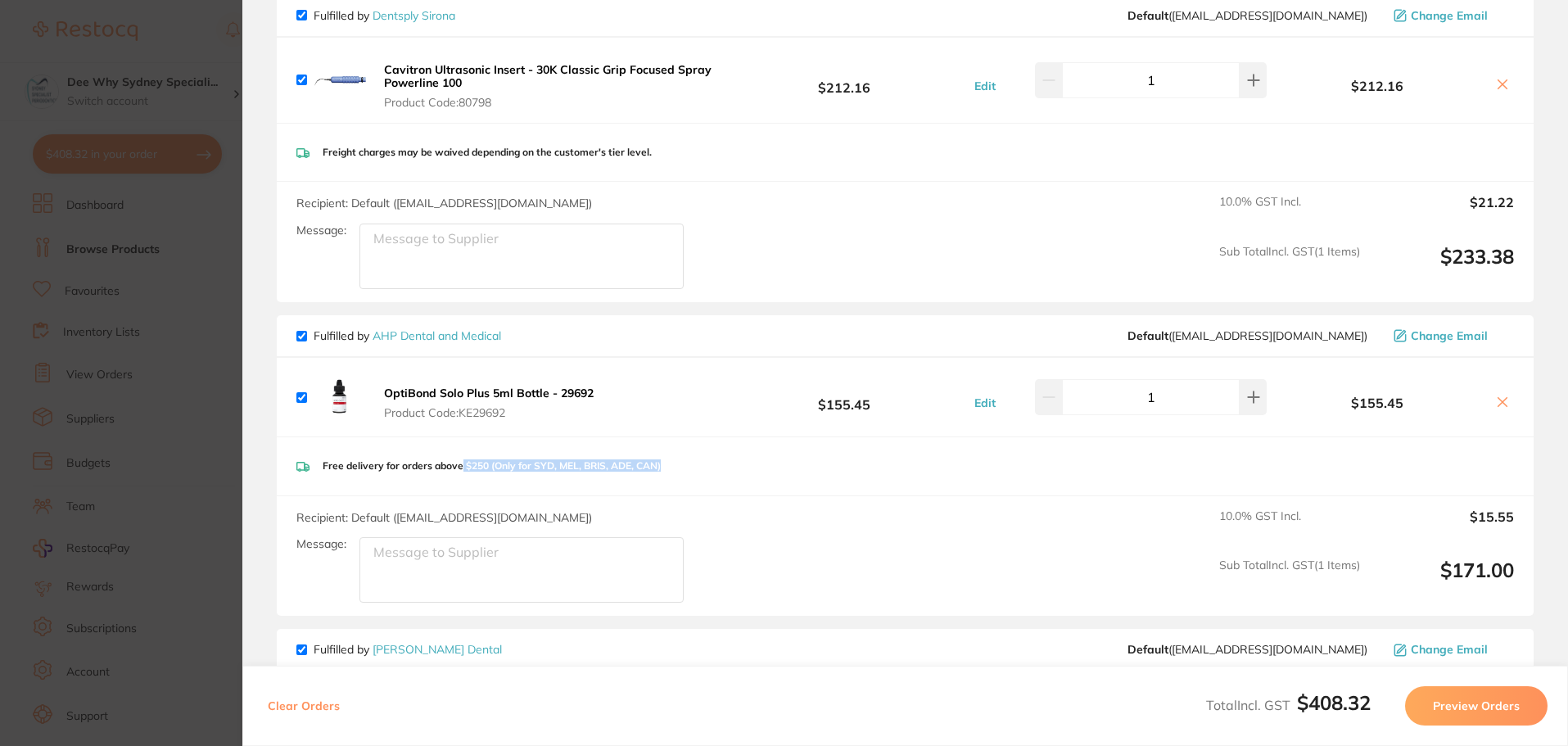
scroll to position [0, 0]
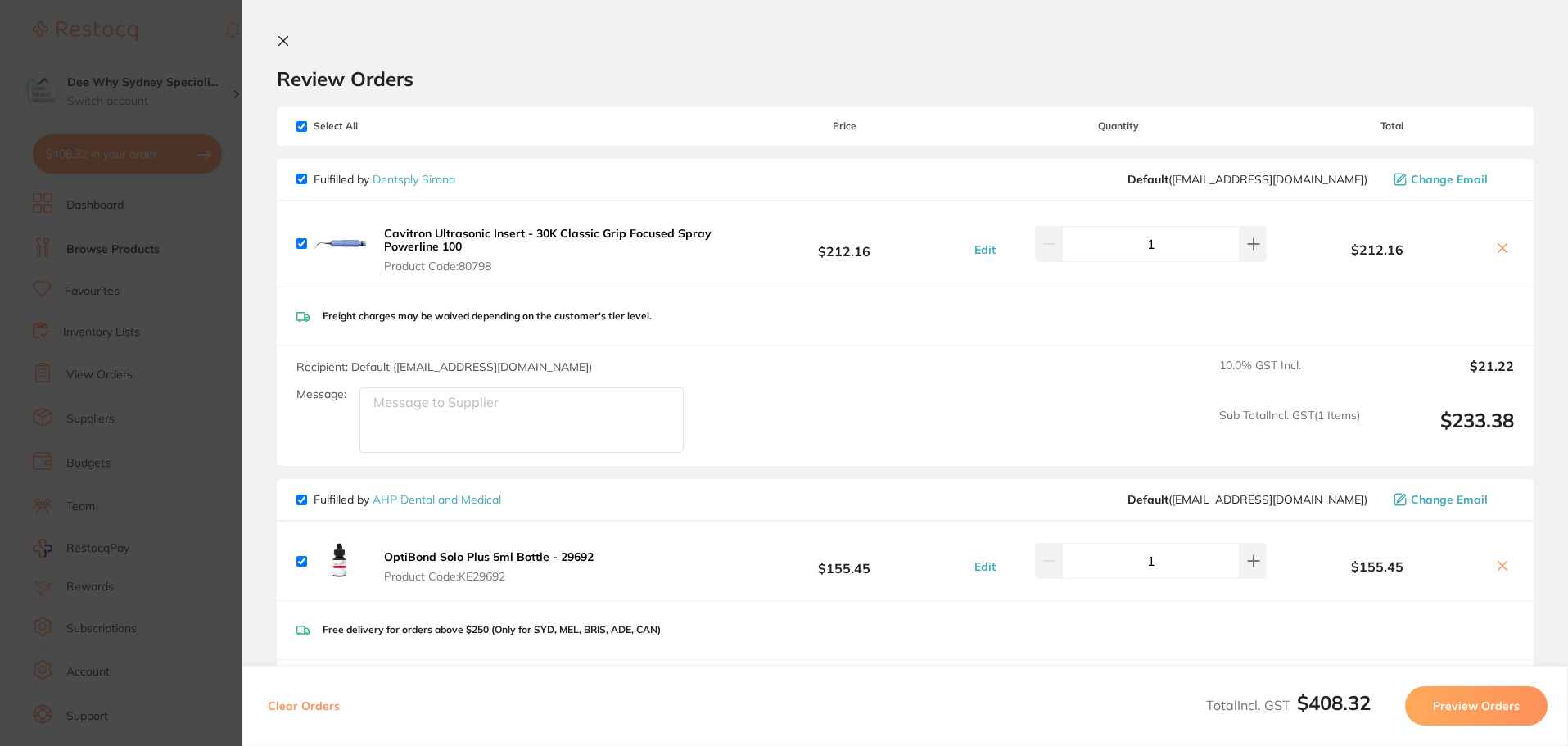
click at [303, 131] on span "Select All" at bounding box center [378, 126] width 164 height 11
click at [277, 42] on icon at bounding box center [283, 40] width 13 height 13
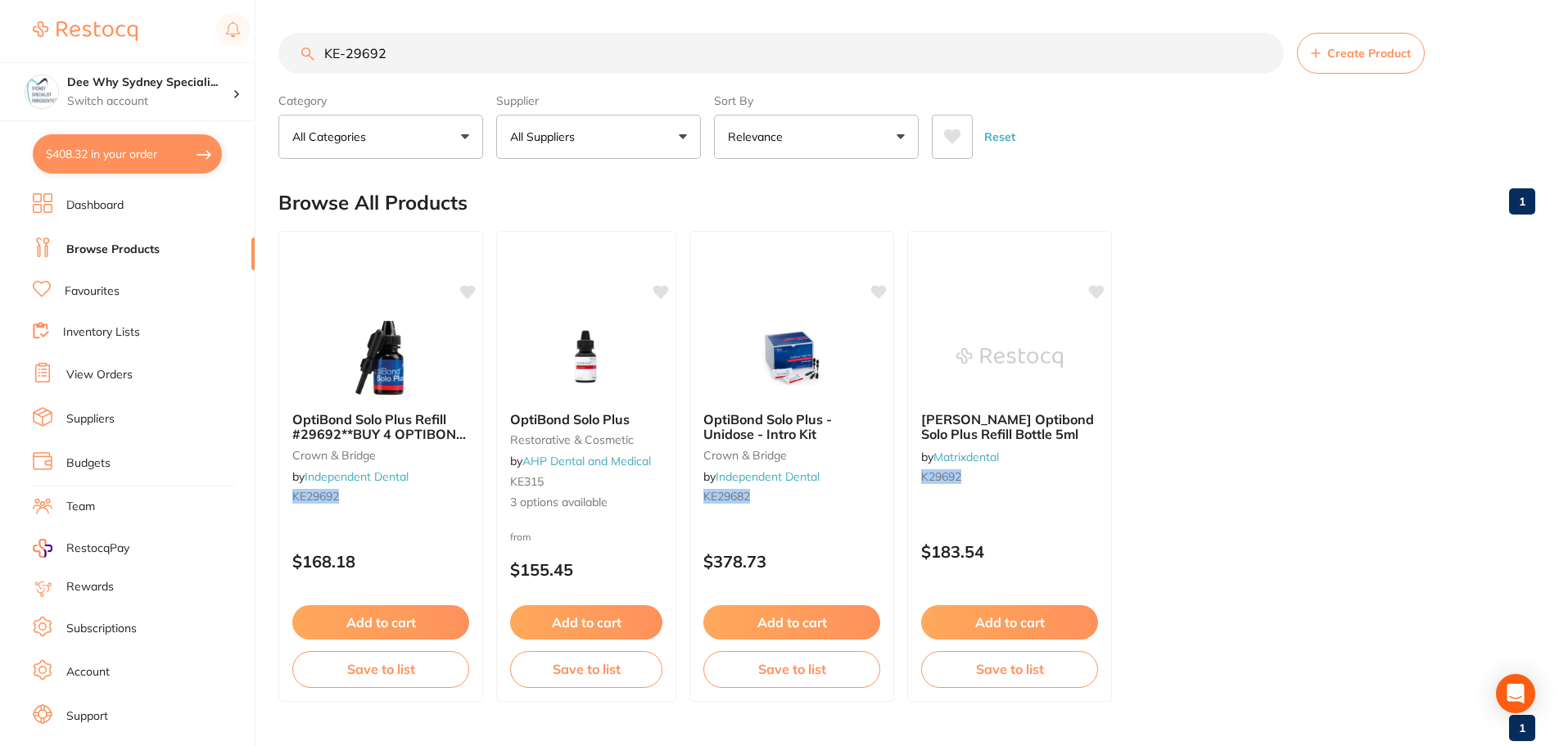
drag, startPoint x: 393, startPoint y: 57, endPoint x: 255, endPoint y: 65, distance: 138.2
click at [268, 58] on div "$408.32 Dee Why Sydney Speciali... Switch account Dee Why Sydney Specialist Per…" at bounding box center [784, 373] width 1568 height 746
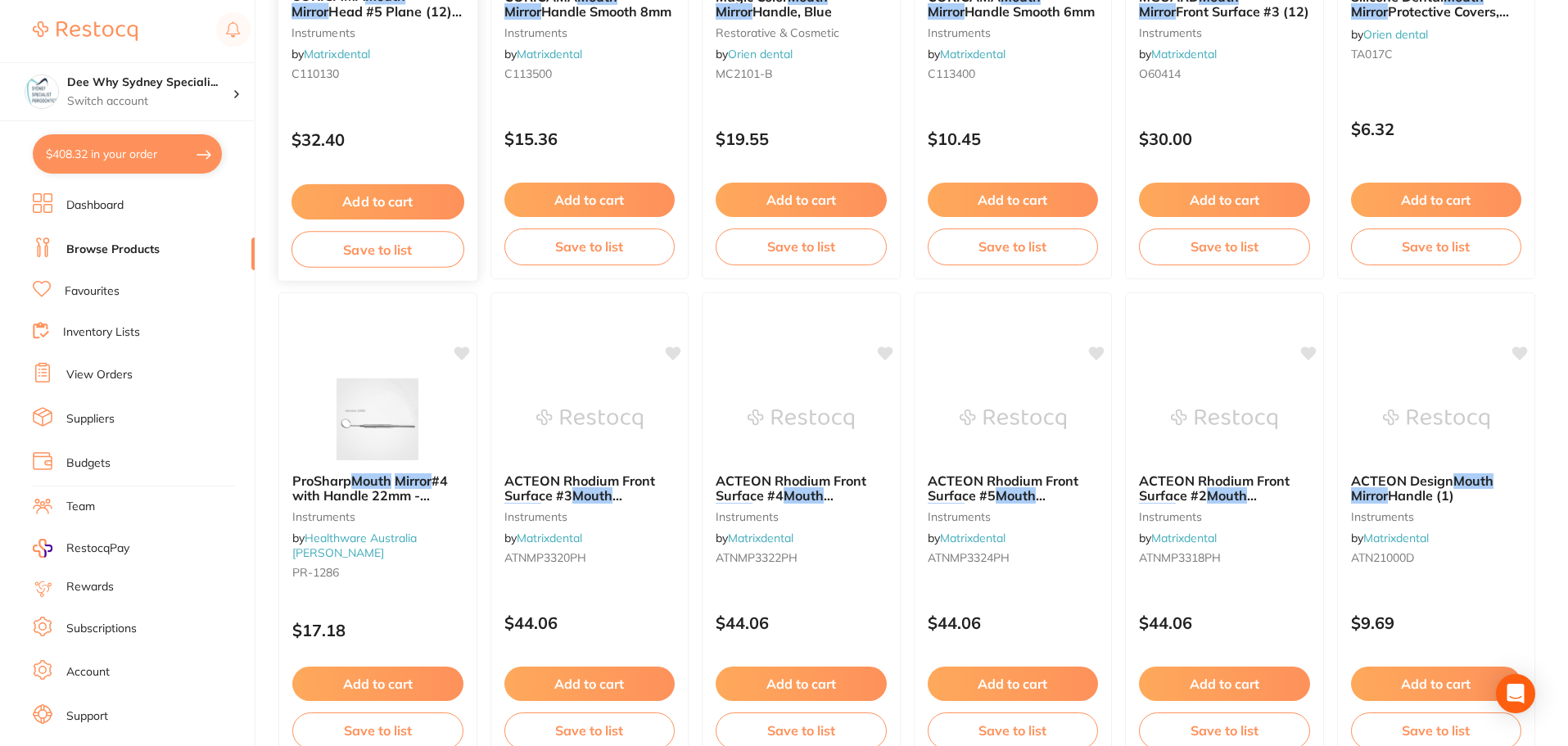
scroll to position [2192, 0]
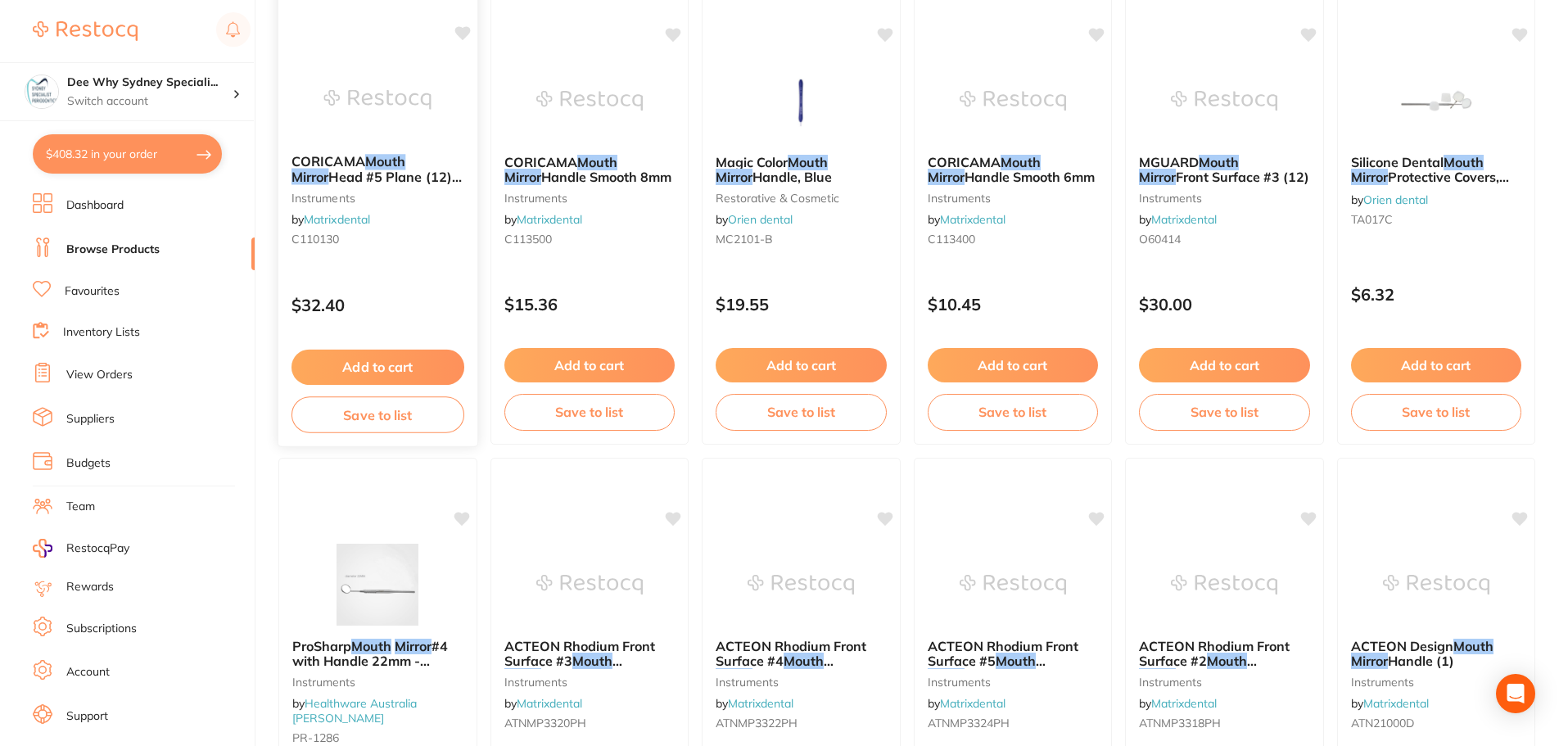
type input "mouth mirror"
